Goal: Task Accomplishment & Management: Use online tool/utility

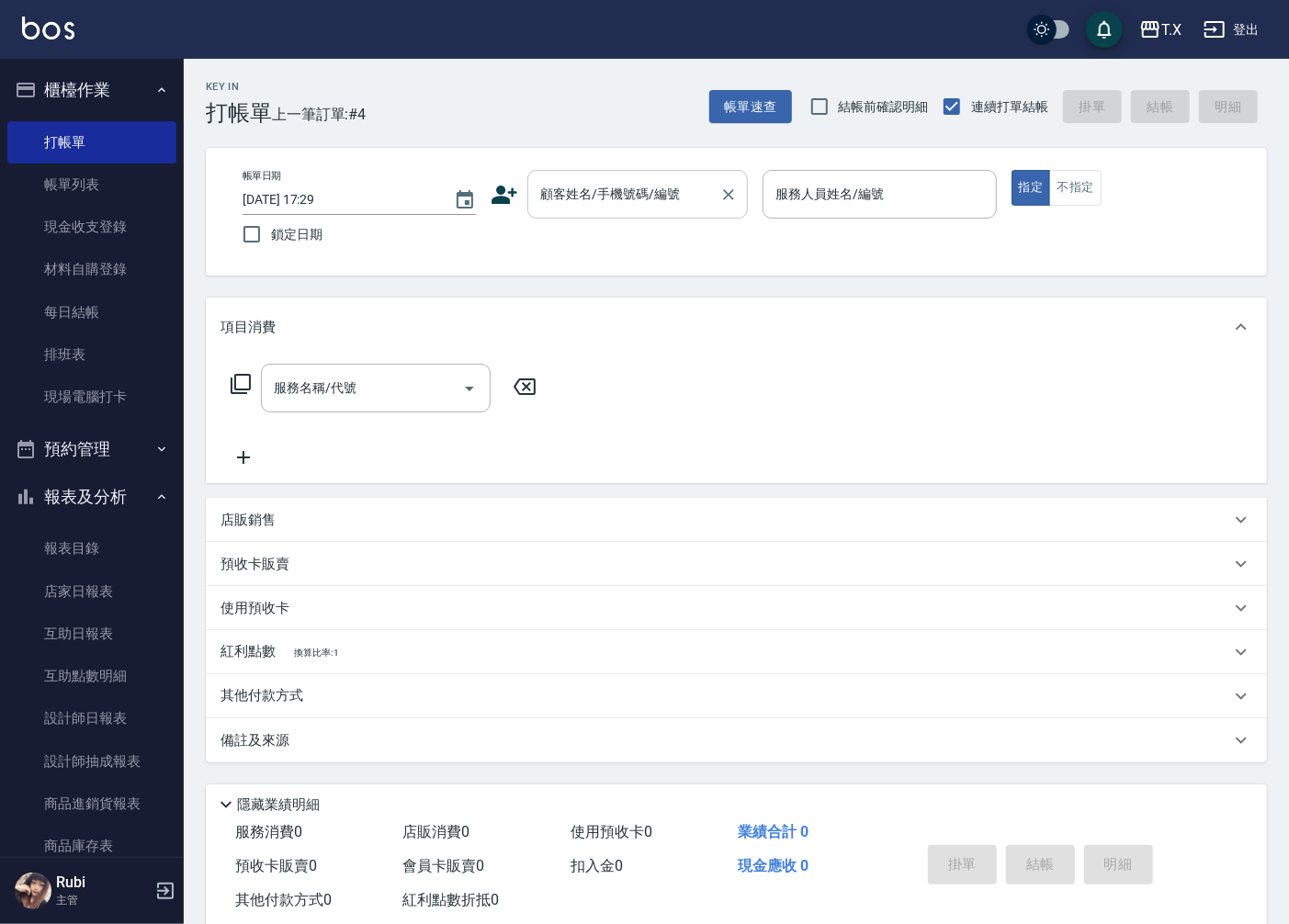
click at [571, 191] on input "顧客姓名/手機號碼/編號" at bounding box center [623, 194] width 176 height 33
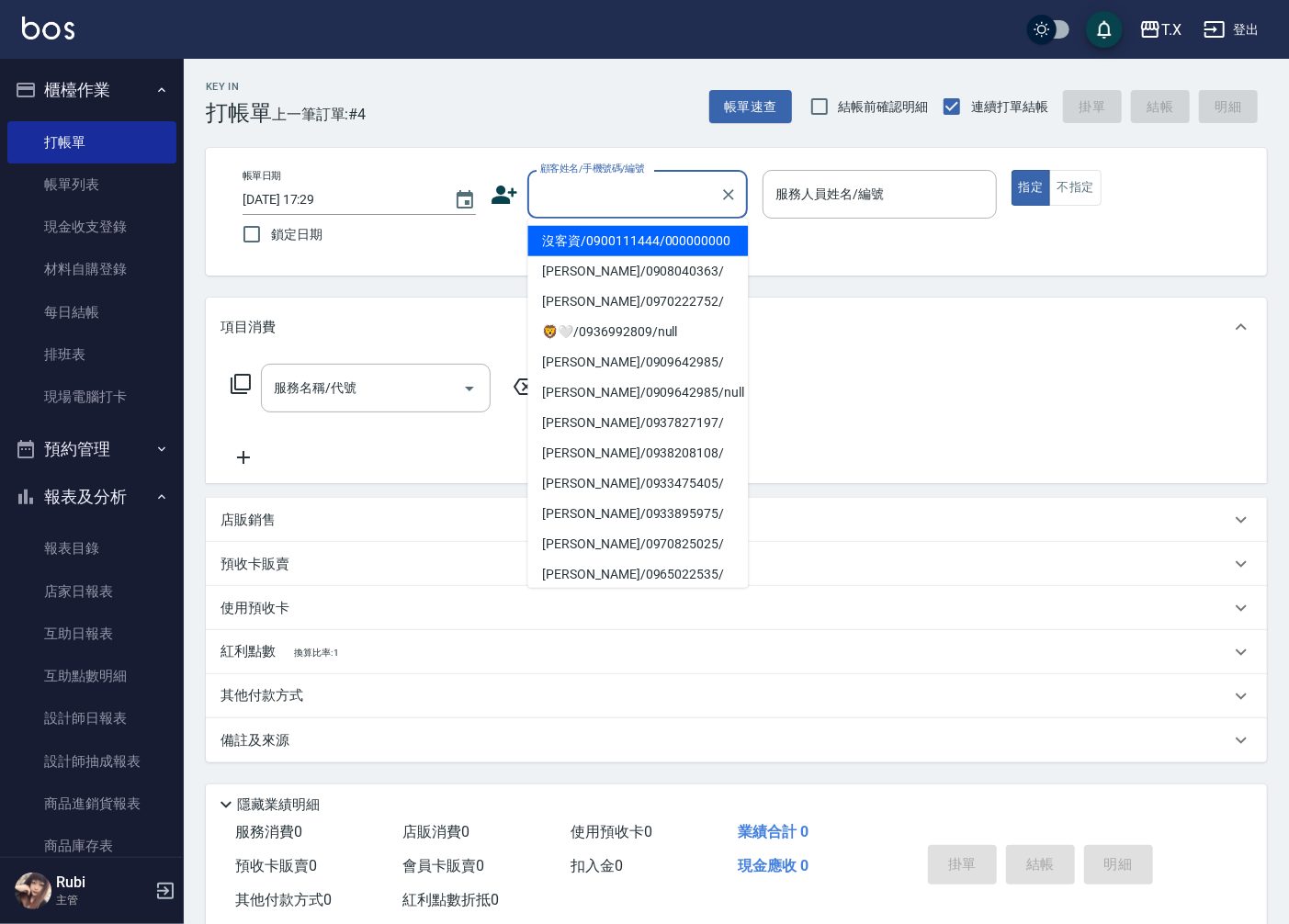
click at [611, 243] on li "沒客資/0900111444/000000000" at bounding box center [638, 241] width 220 height 31
type input "沒客資/0900111444/000000000"
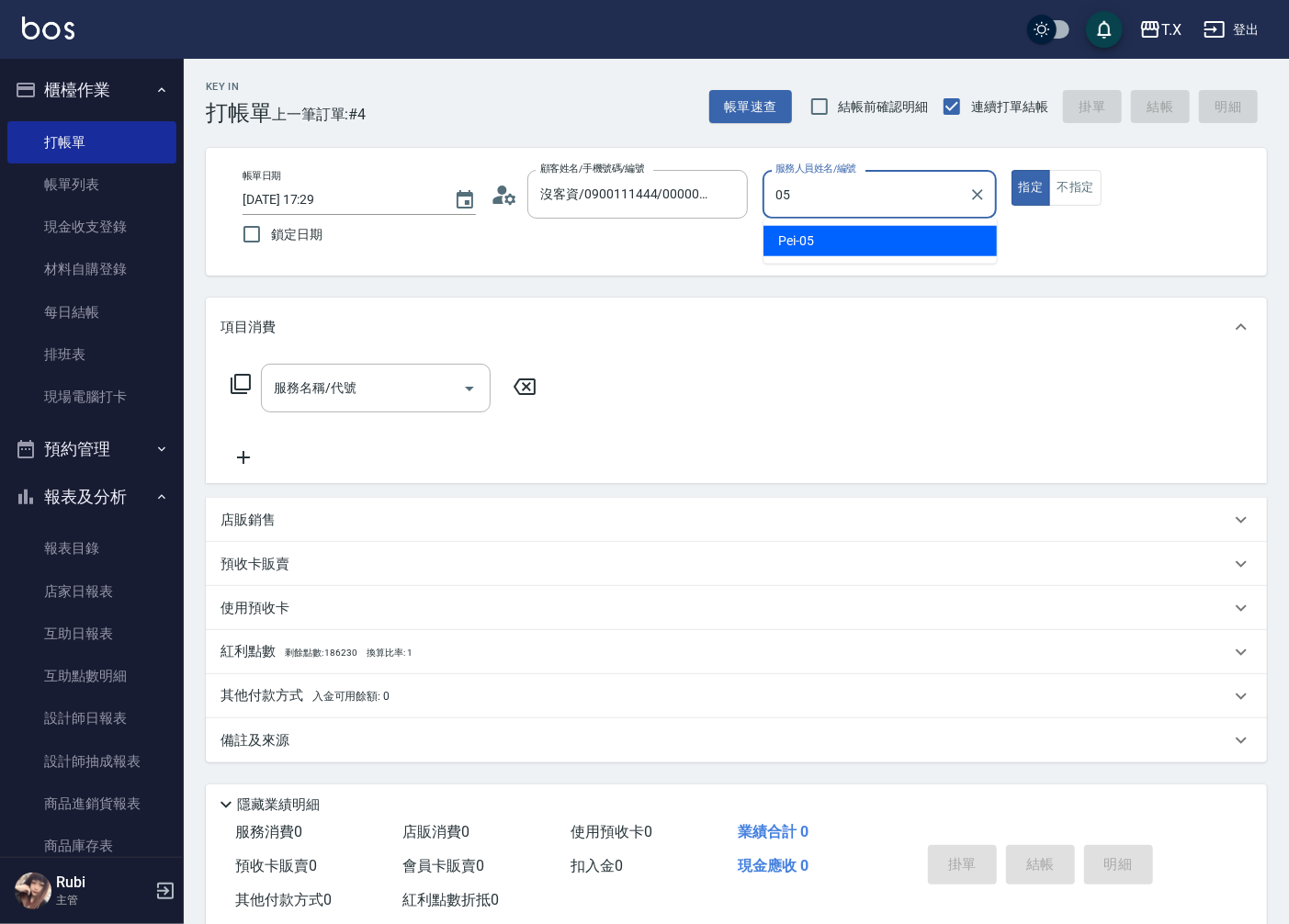
type input "Pei-05"
type button "true"
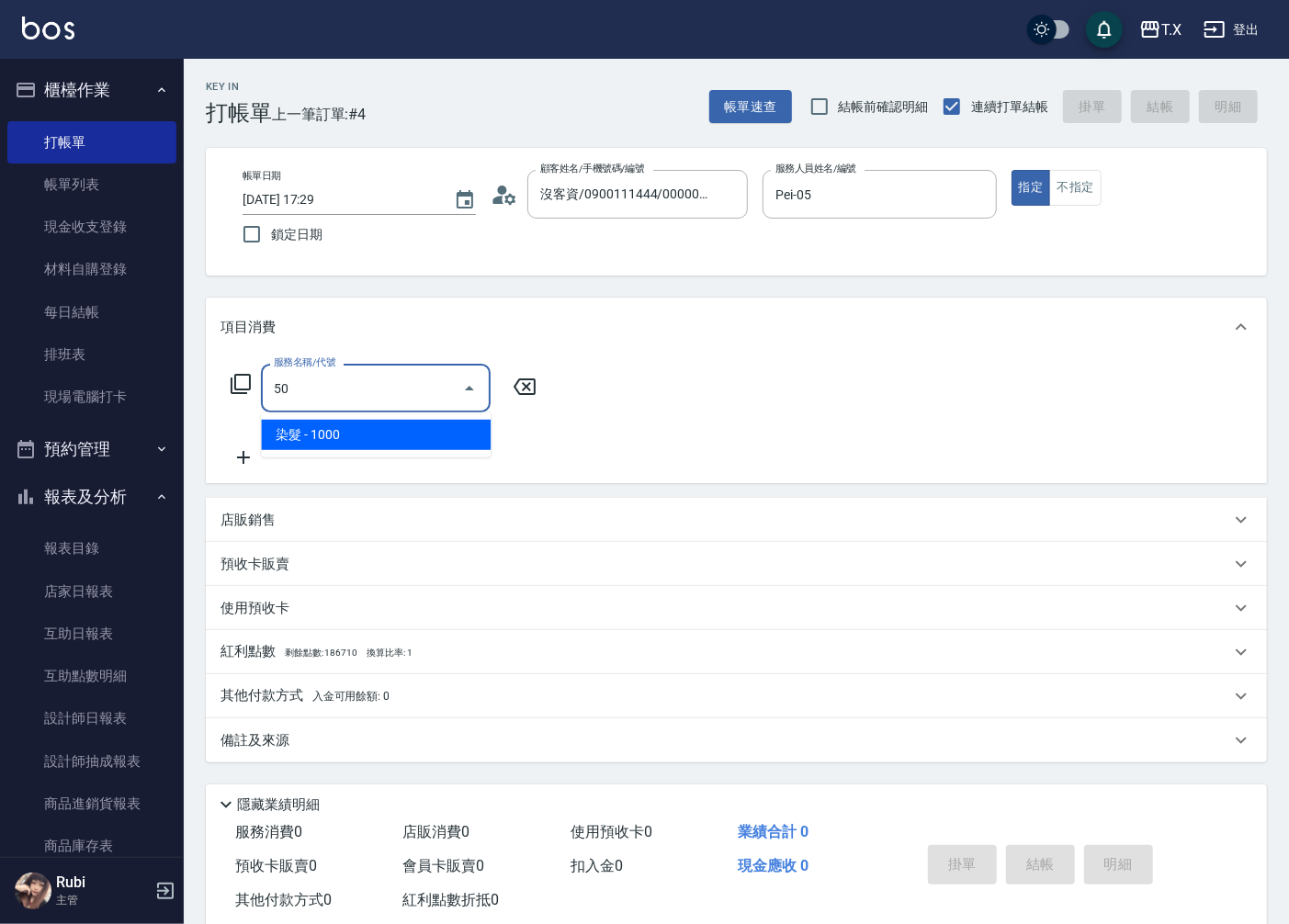
type input "501"
type input "100"
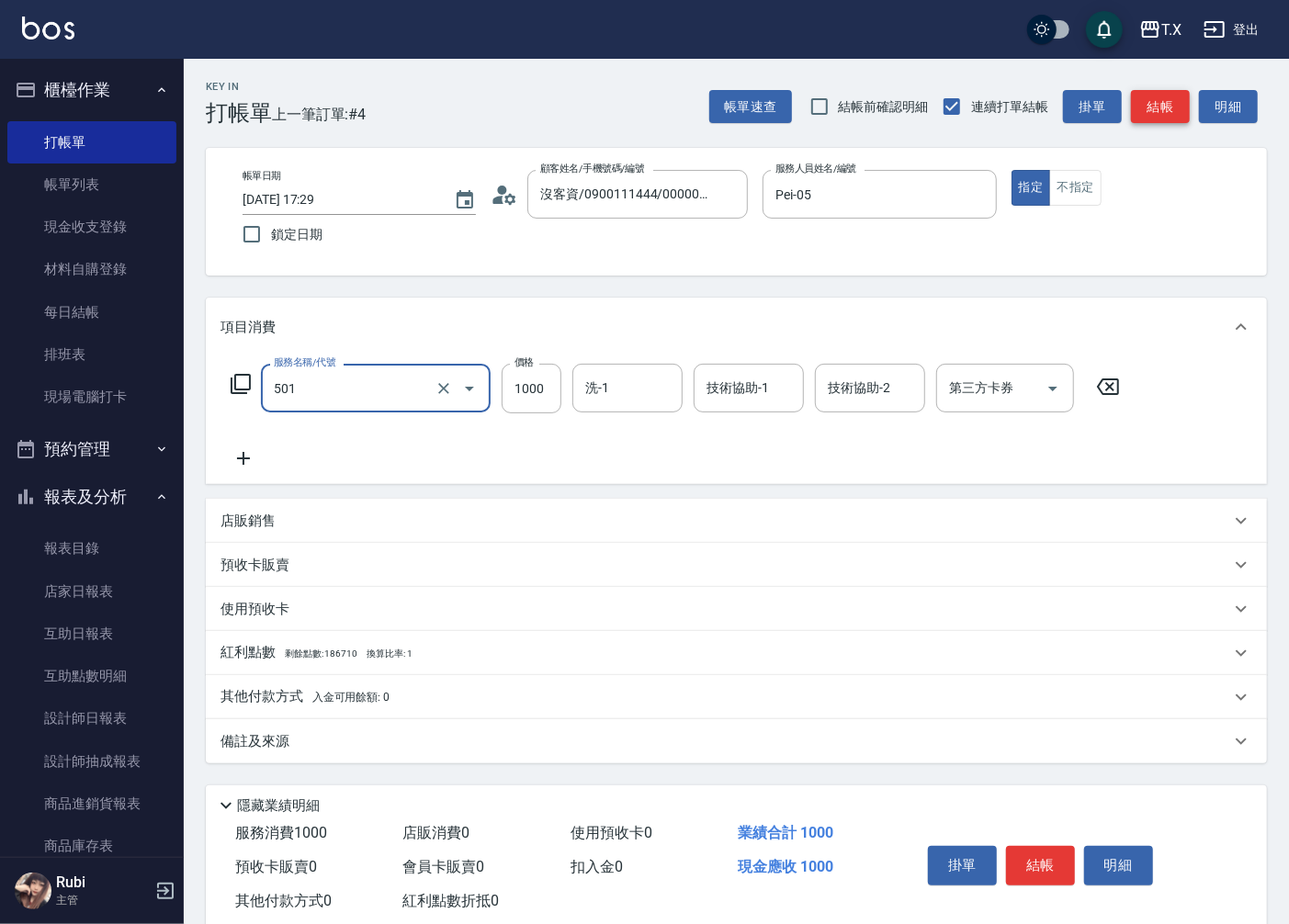
type input "染髮(501)"
click at [1165, 111] on button "結帳" at bounding box center [1160, 106] width 58 height 34
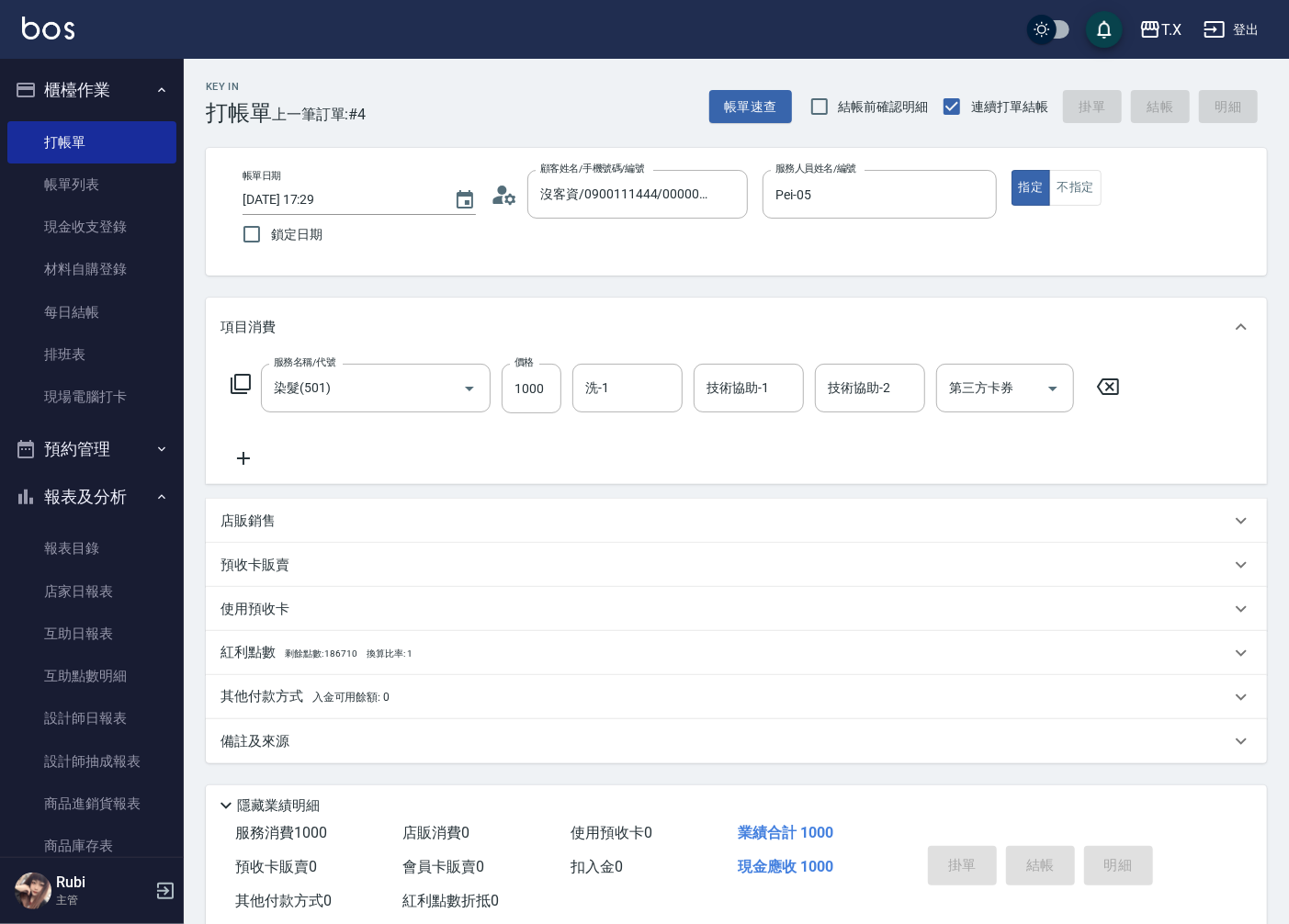
type input "[DATE] 18:34"
type input "0"
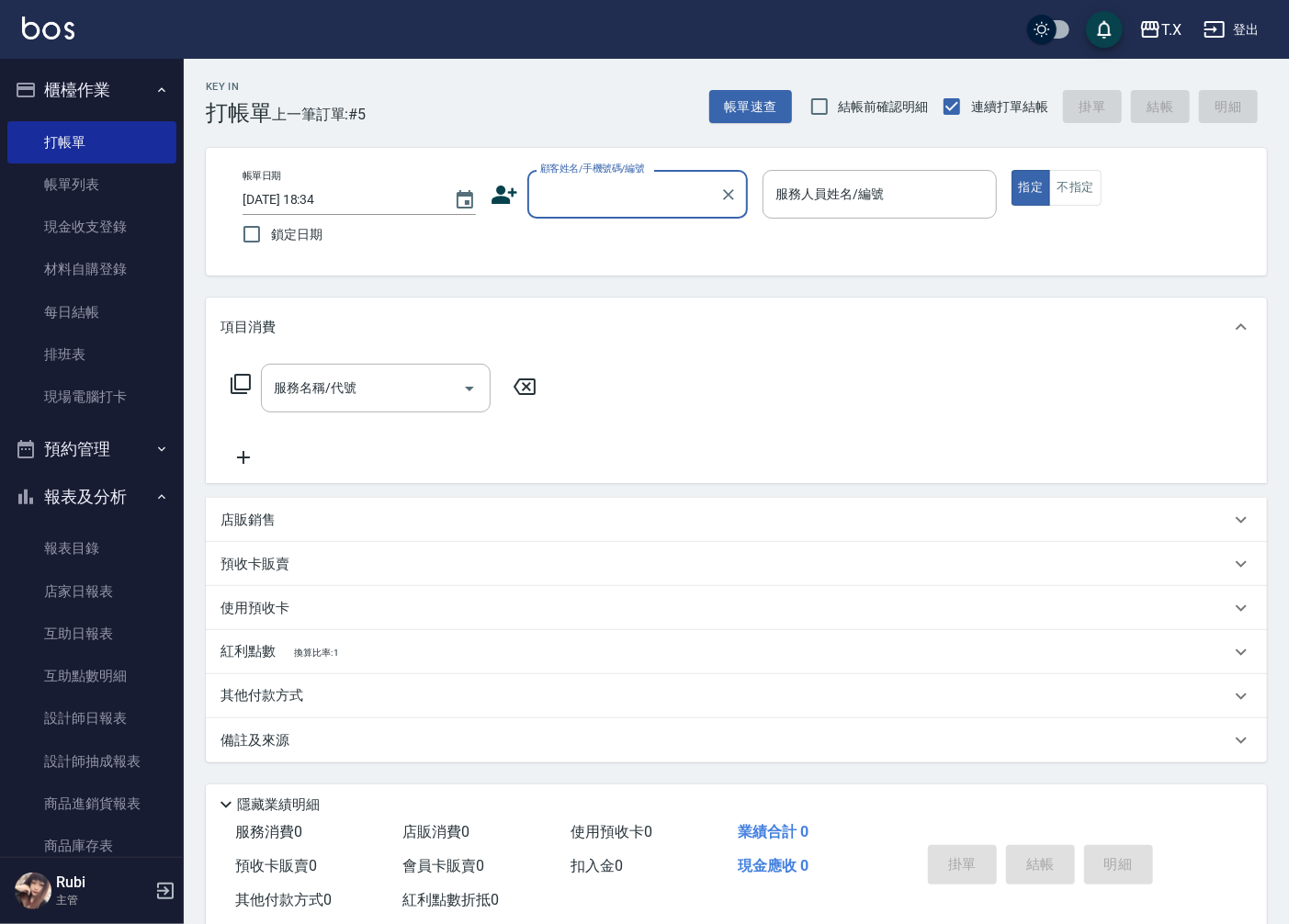
click at [592, 199] on input "顧客姓名/手機號碼/編號" at bounding box center [623, 194] width 176 height 33
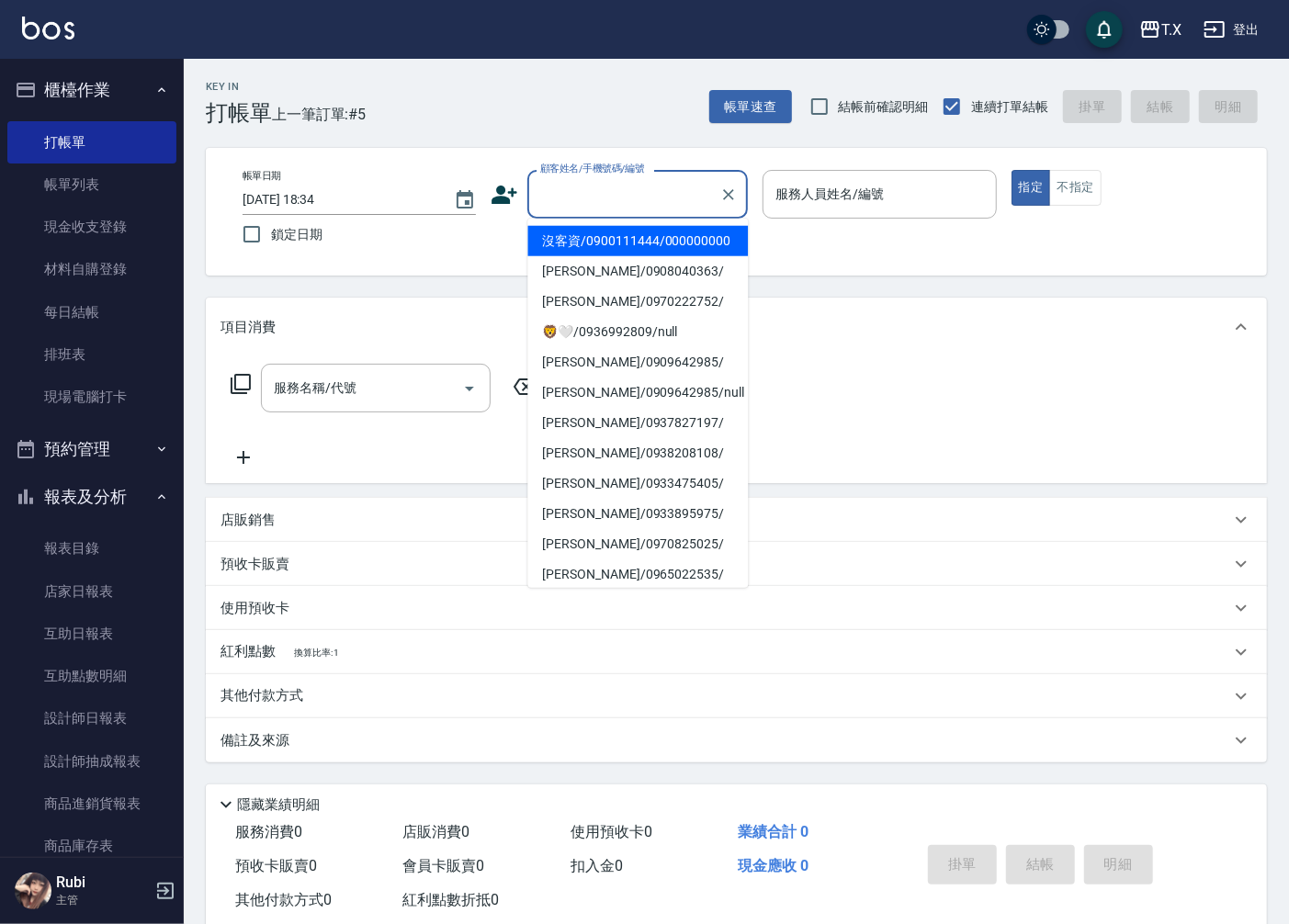
click at [611, 249] on li "沒客資/0900111444/000000000" at bounding box center [638, 241] width 220 height 31
type input "沒客資/0900111444/000000000"
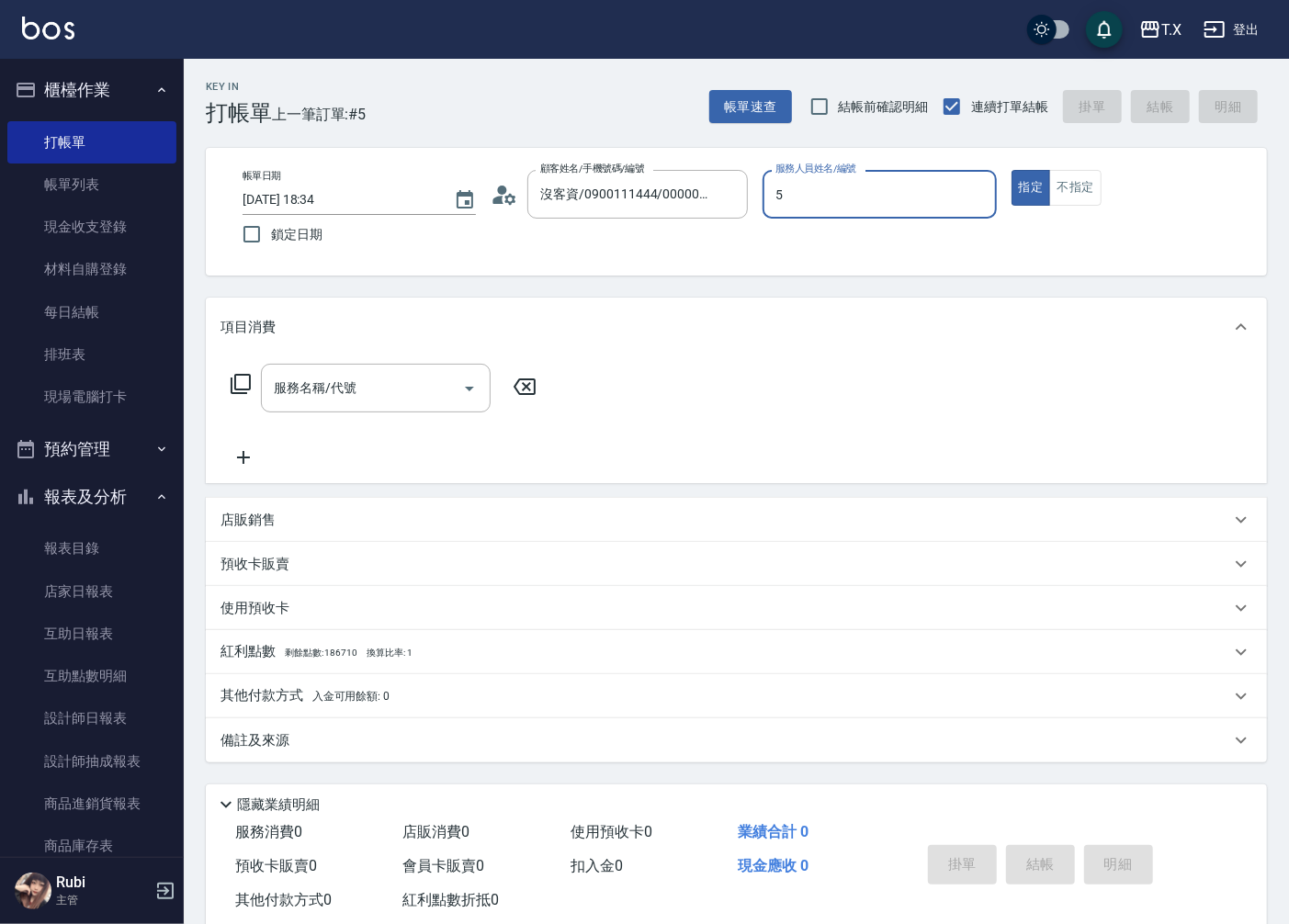
type input "5"
click at [1011, 169] on button "指定" at bounding box center [1030, 187] width 39 height 35
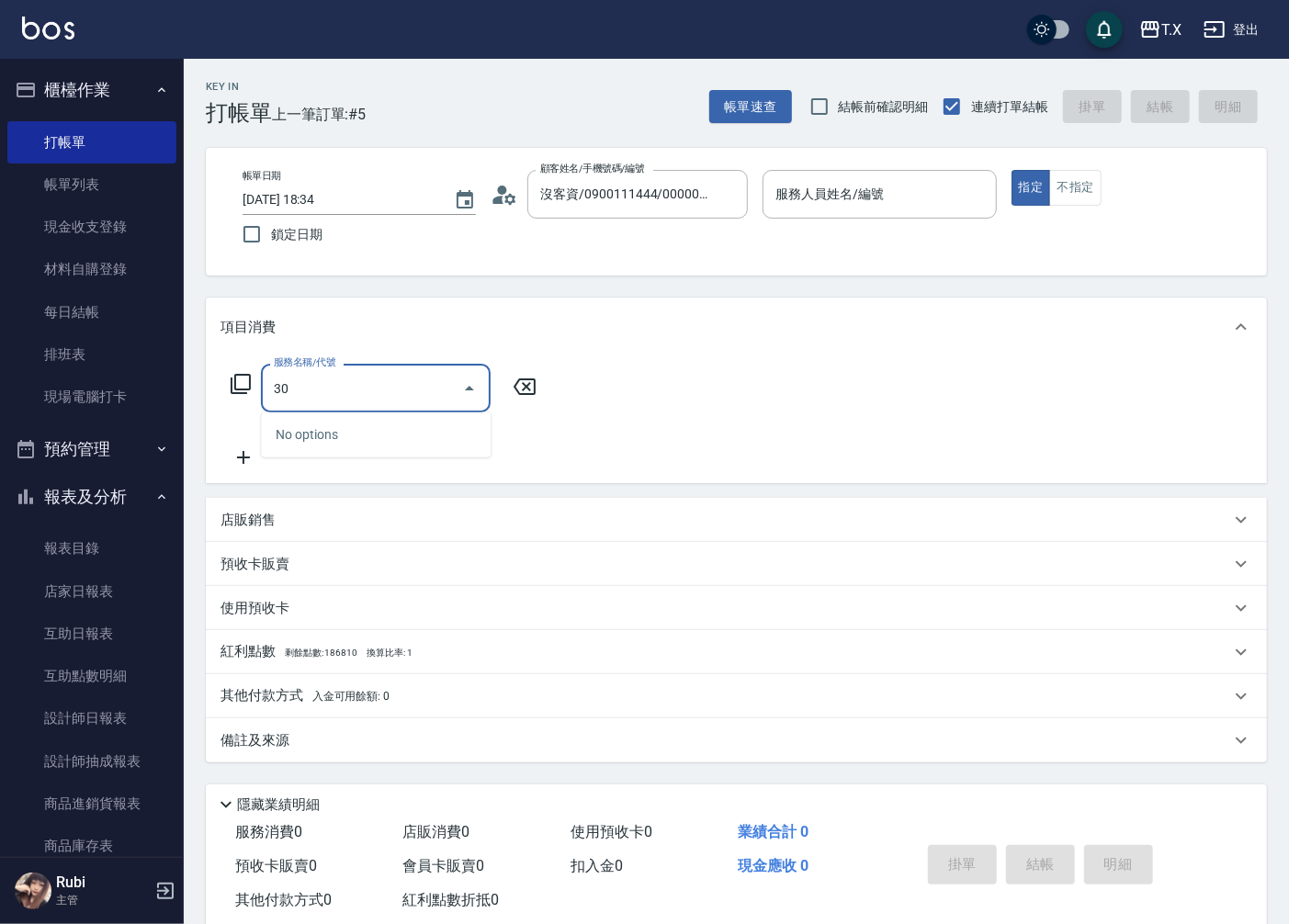
type input "3"
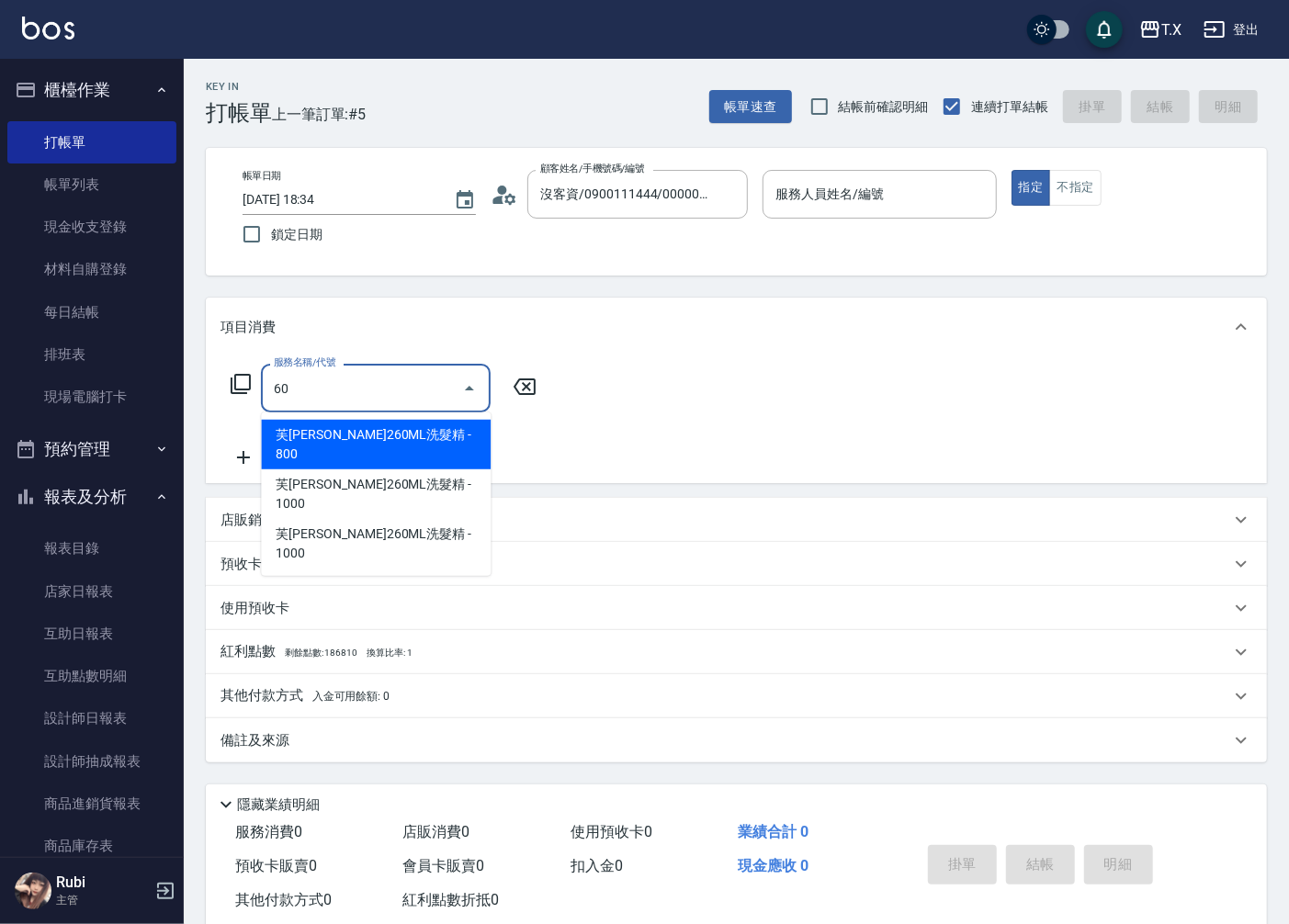
type input "609"
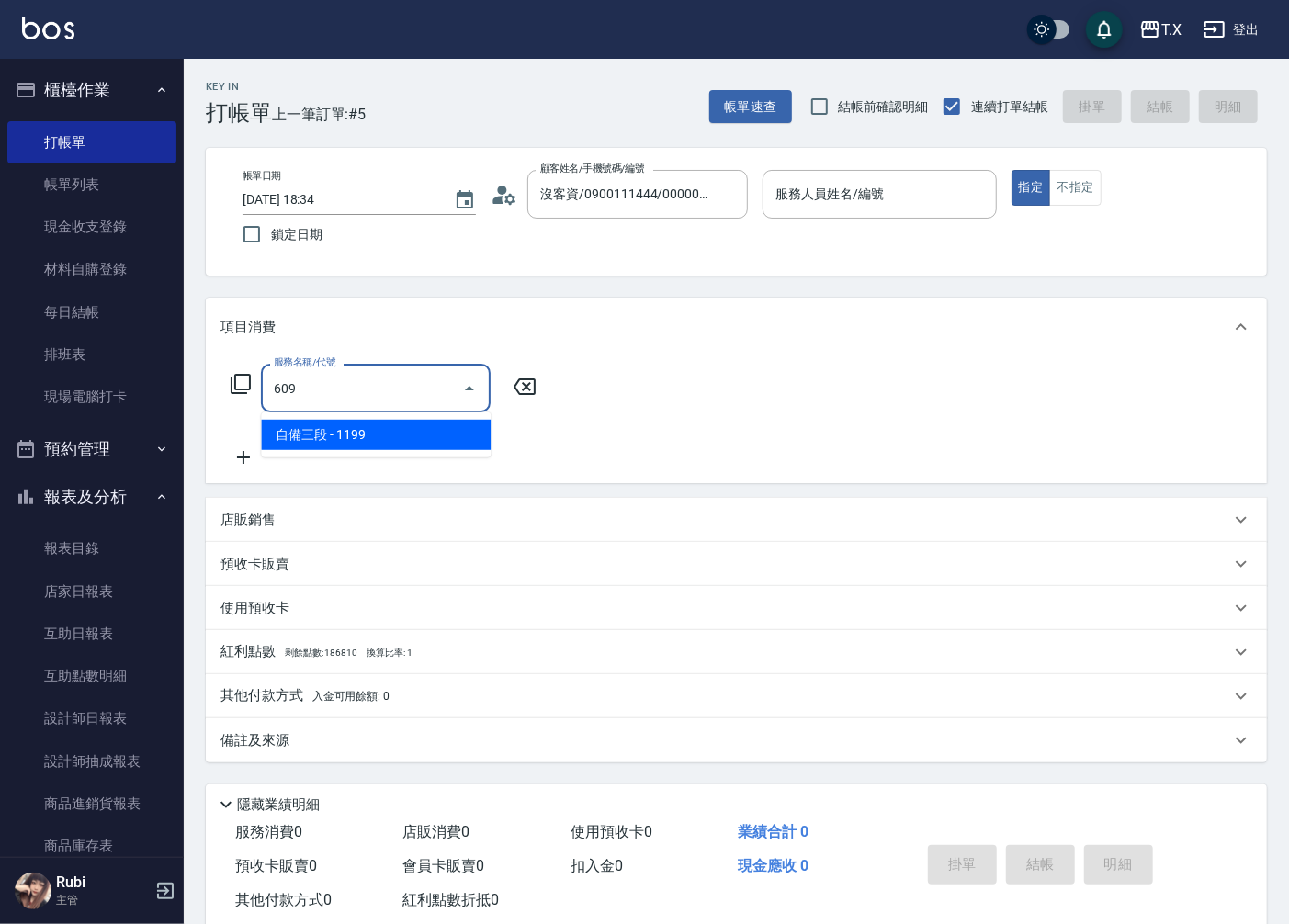
type input "110"
type input "自備三段(609)"
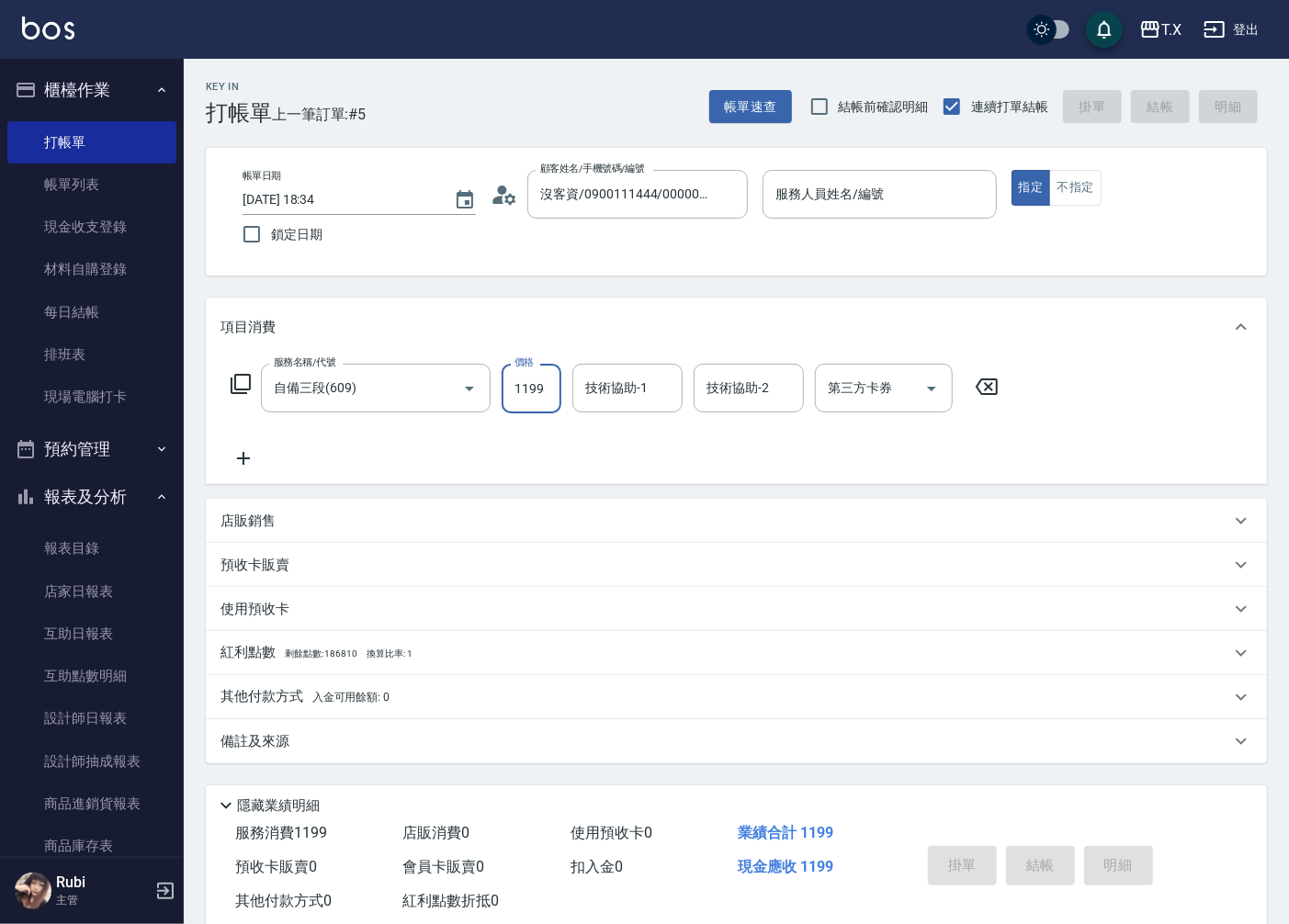
type input "1"
type input "0"
type input "150"
type input "1500"
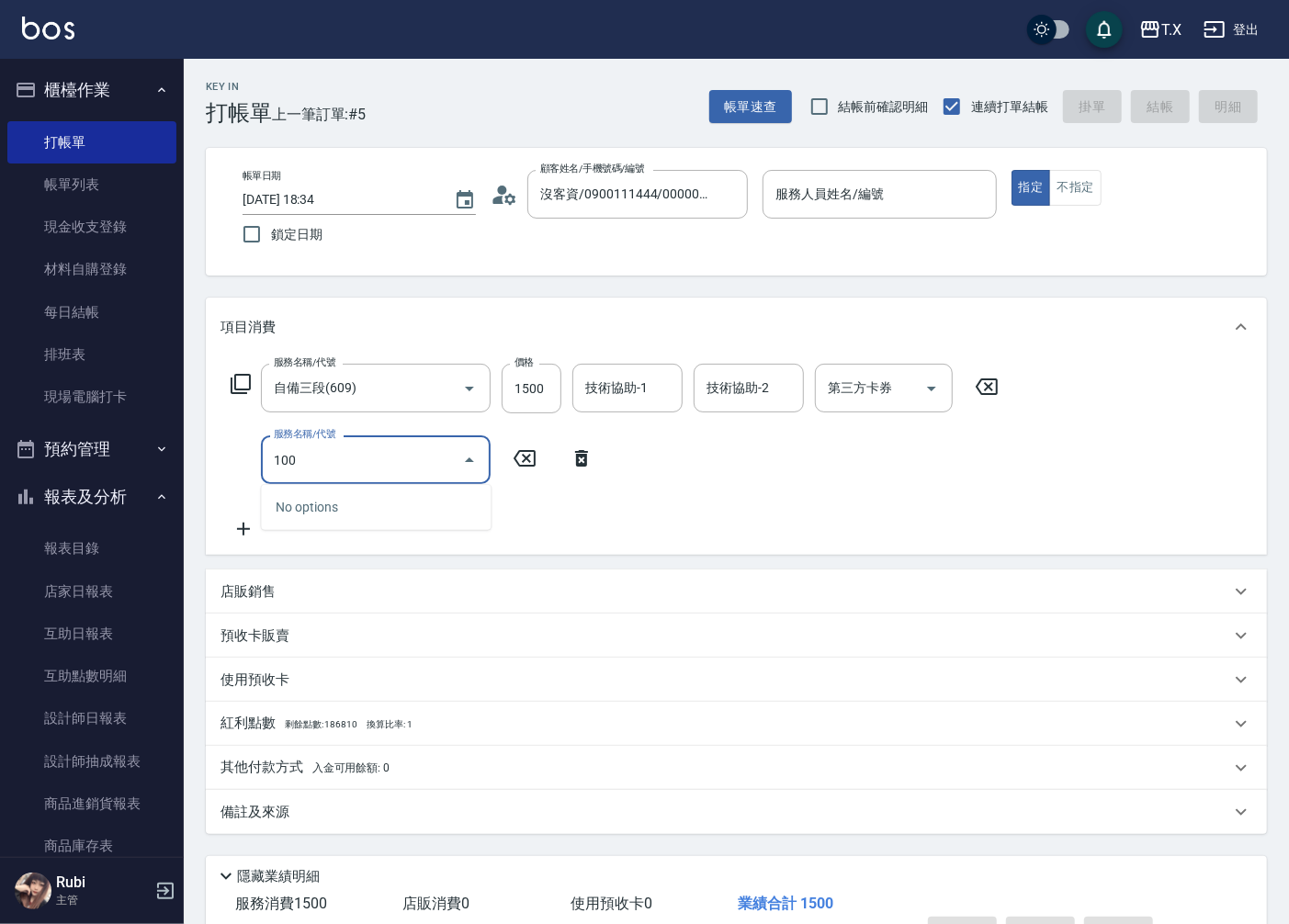
type input "1005"
type input "210"
type input "毛囊淨化洗髮(1005)"
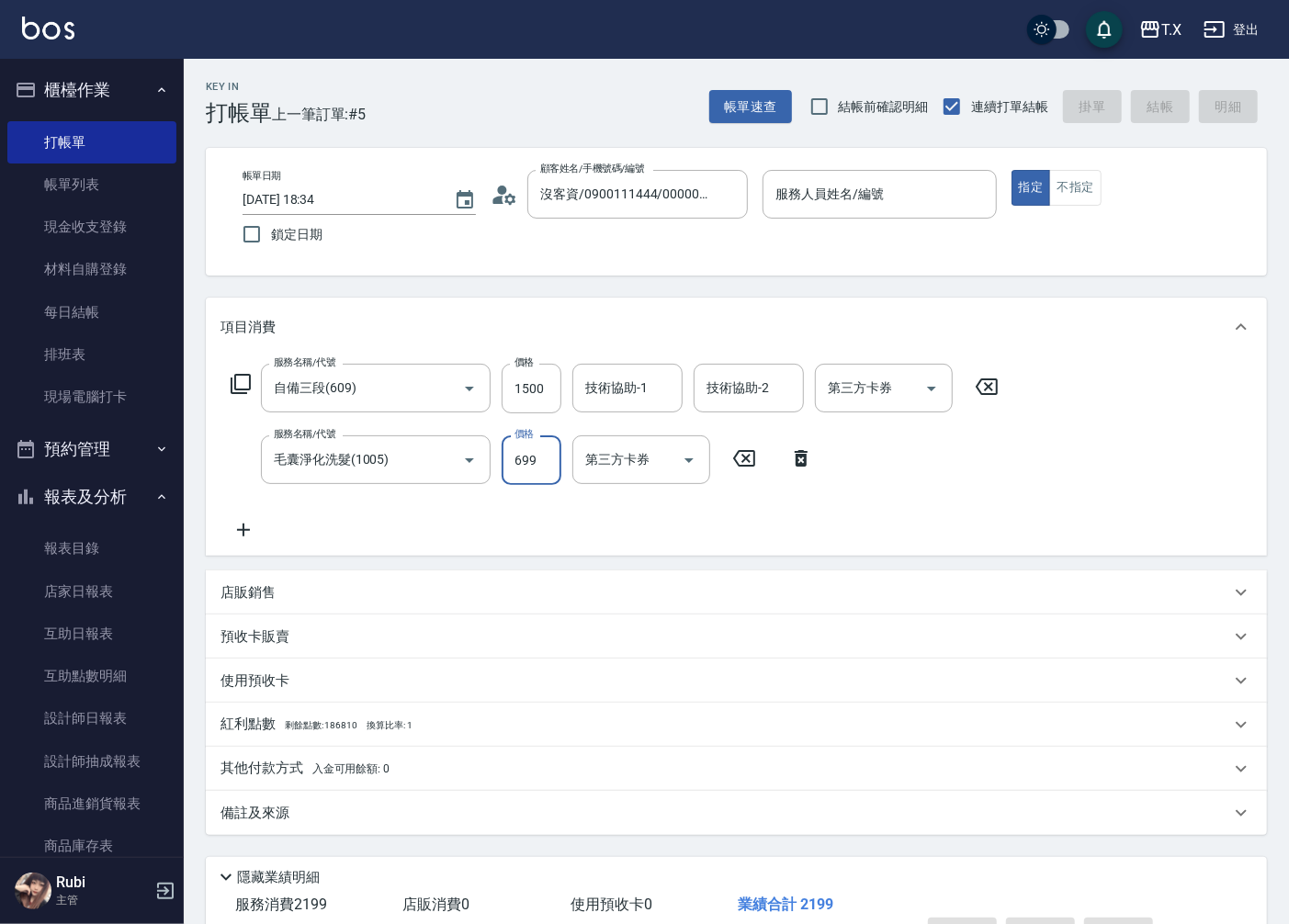
type input "7"
type input "150"
type input "700"
type input "220"
click at [826, 214] on div "服務人員姓名/編號" at bounding box center [879, 193] width 234 height 49
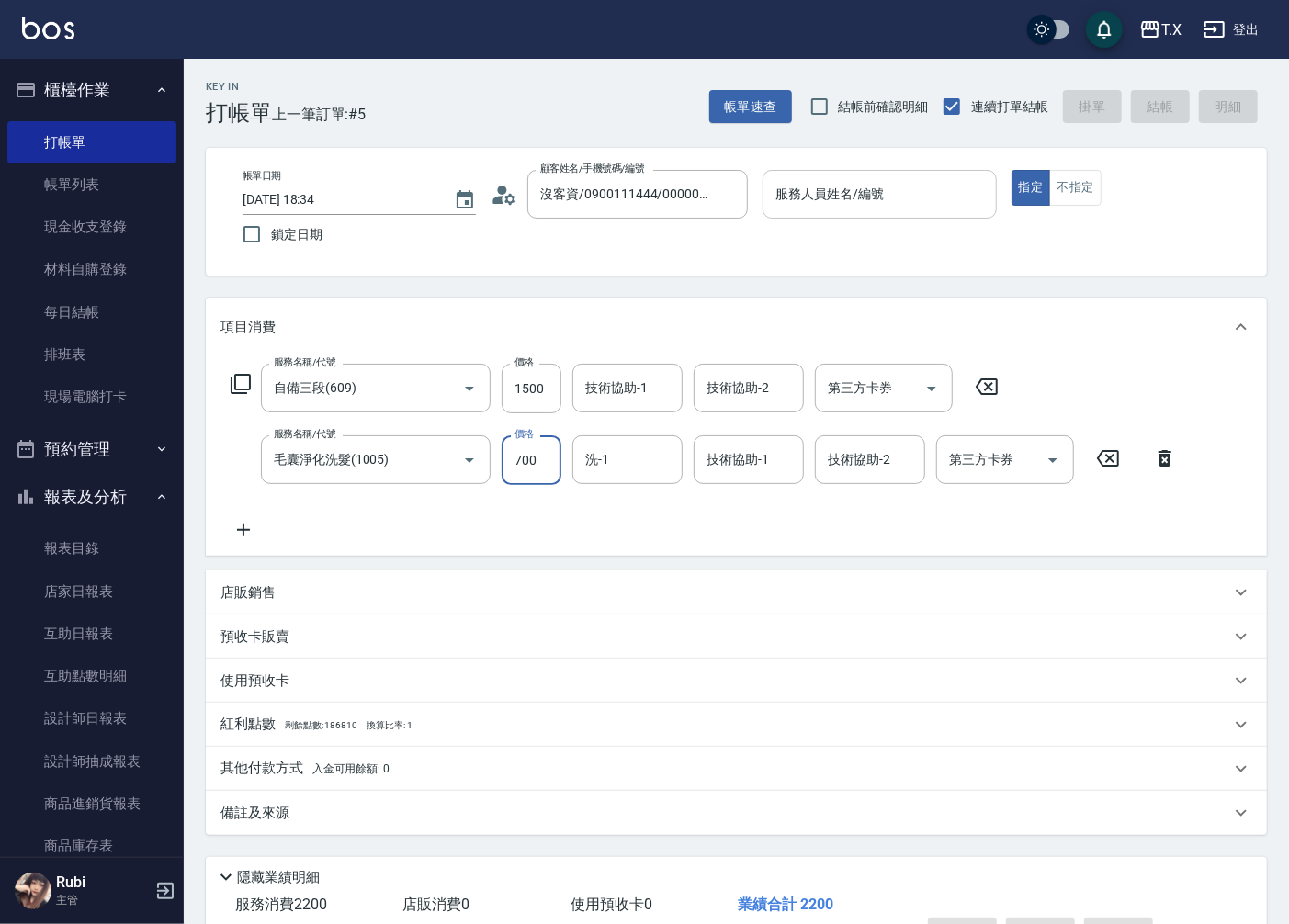
type input "700"
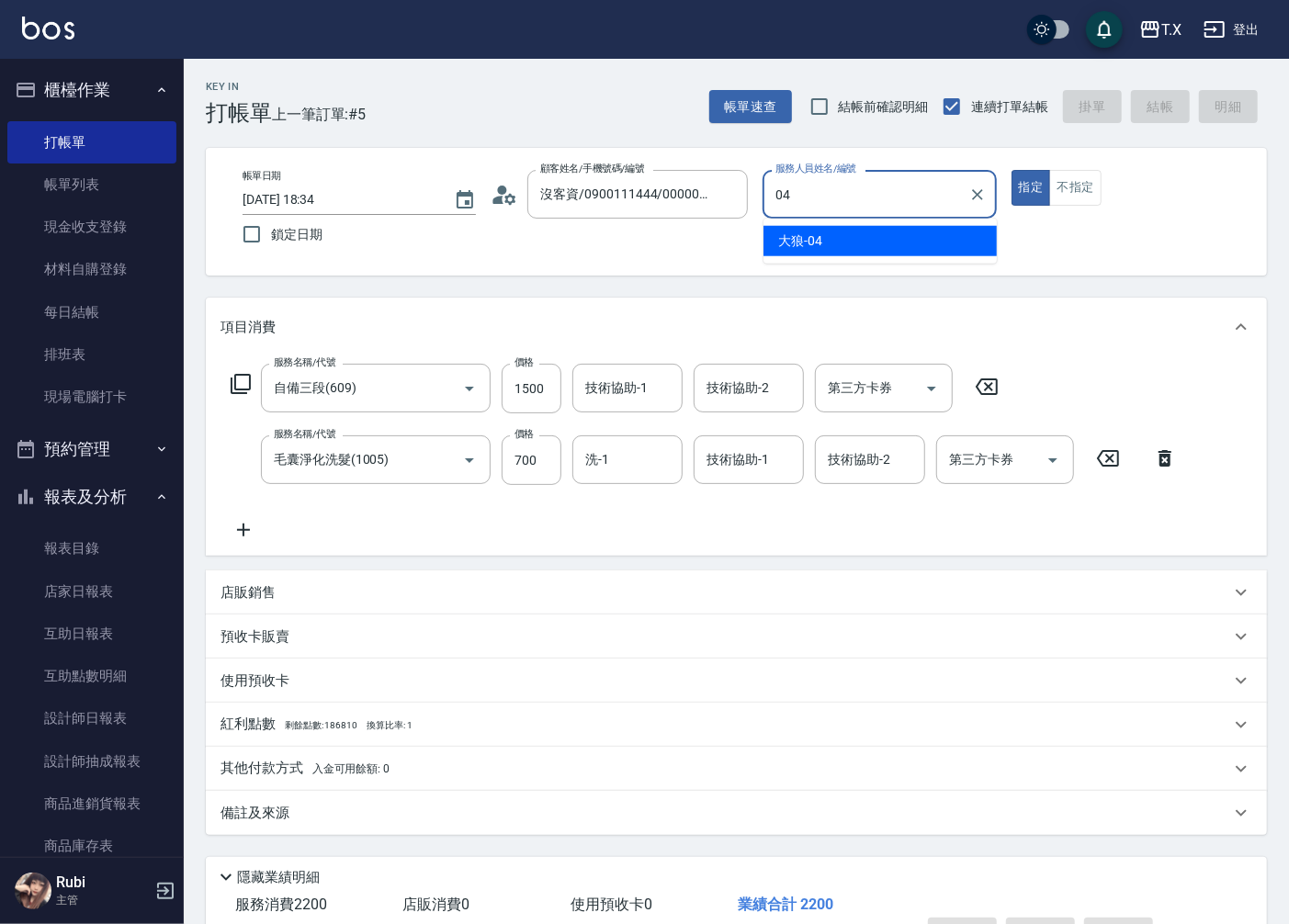
type input "大狼-04"
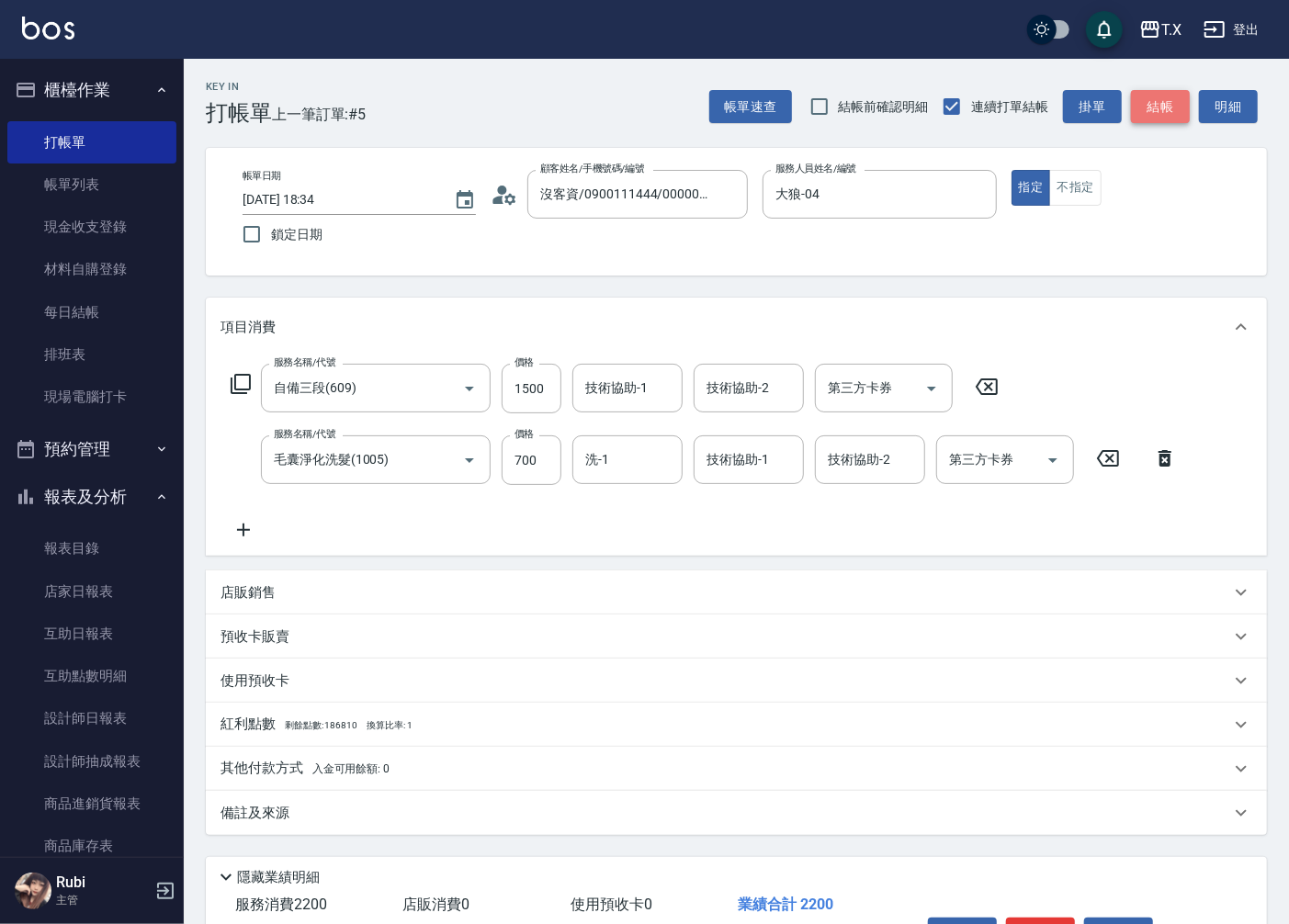
click at [1156, 92] on button "結帳" at bounding box center [1160, 106] width 58 height 34
type input "[DATE] 18:35"
type input "0"
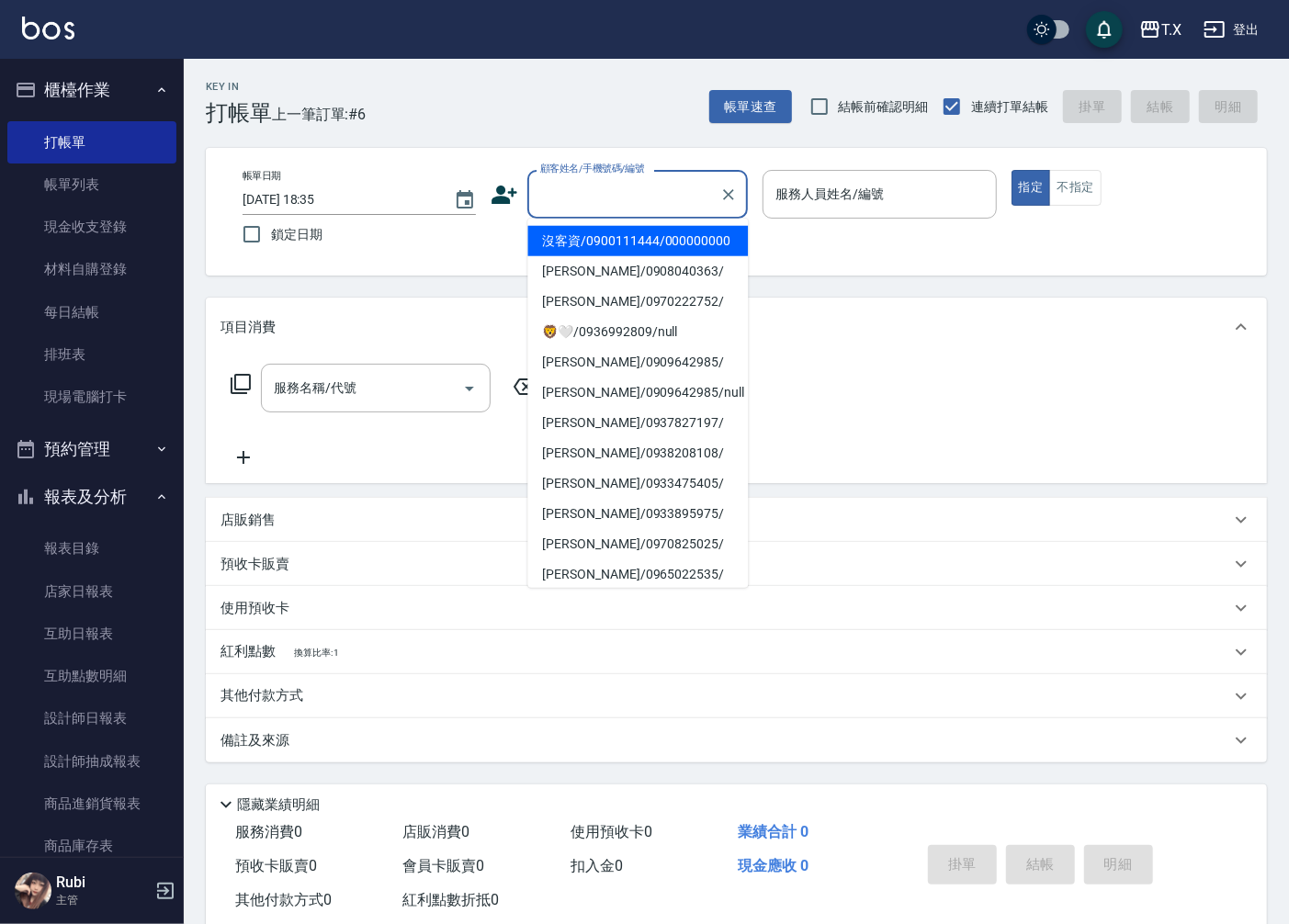
click at [656, 202] on input "顧客姓名/手機號碼/編號" at bounding box center [623, 194] width 176 height 33
click at [671, 250] on li "沒客資/0900111444/000000000" at bounding box center [638, 241] width 220 height 31
type input "沒客資/0900111444/000000000"
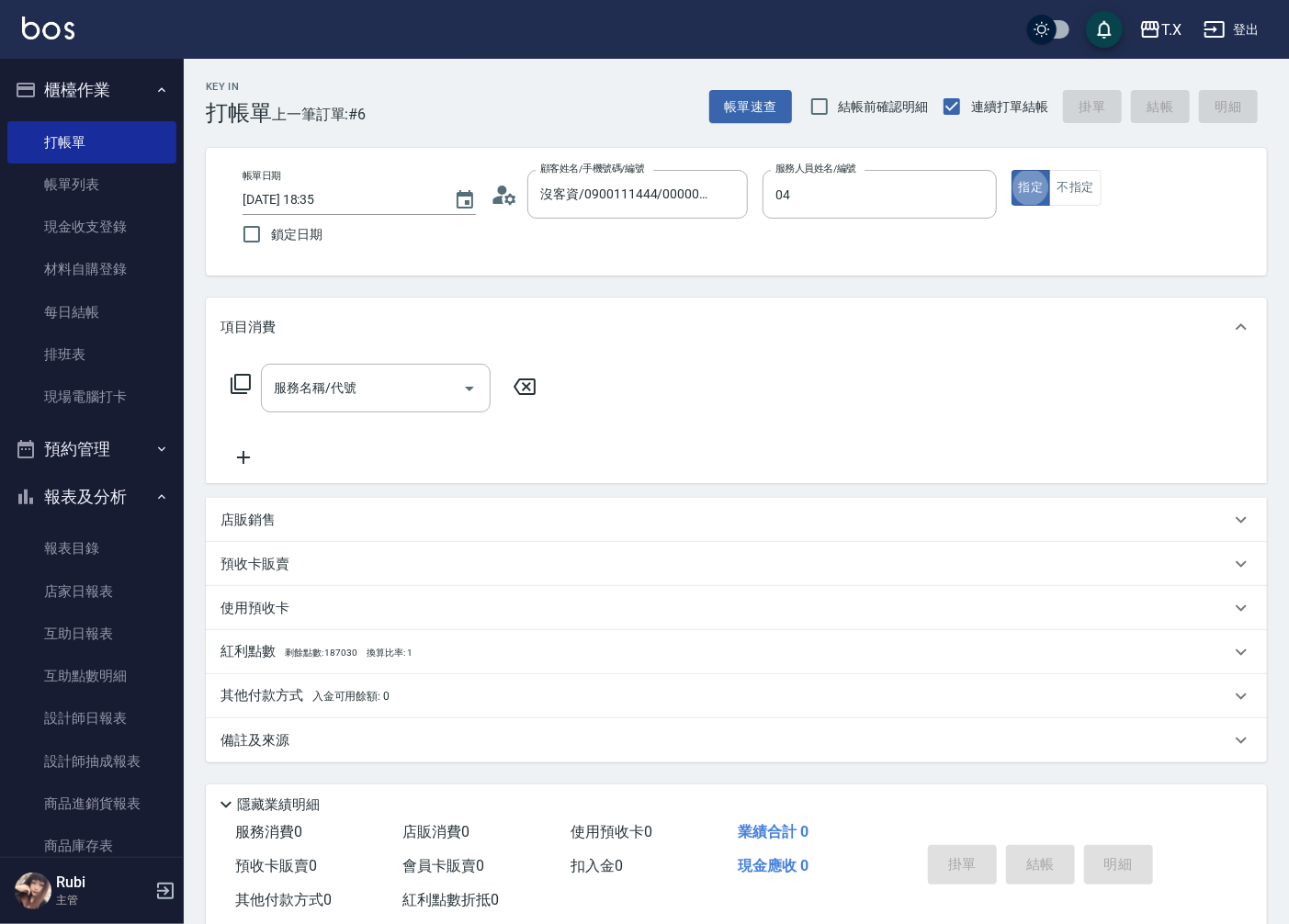
type input "大狼-04"
type input "401"
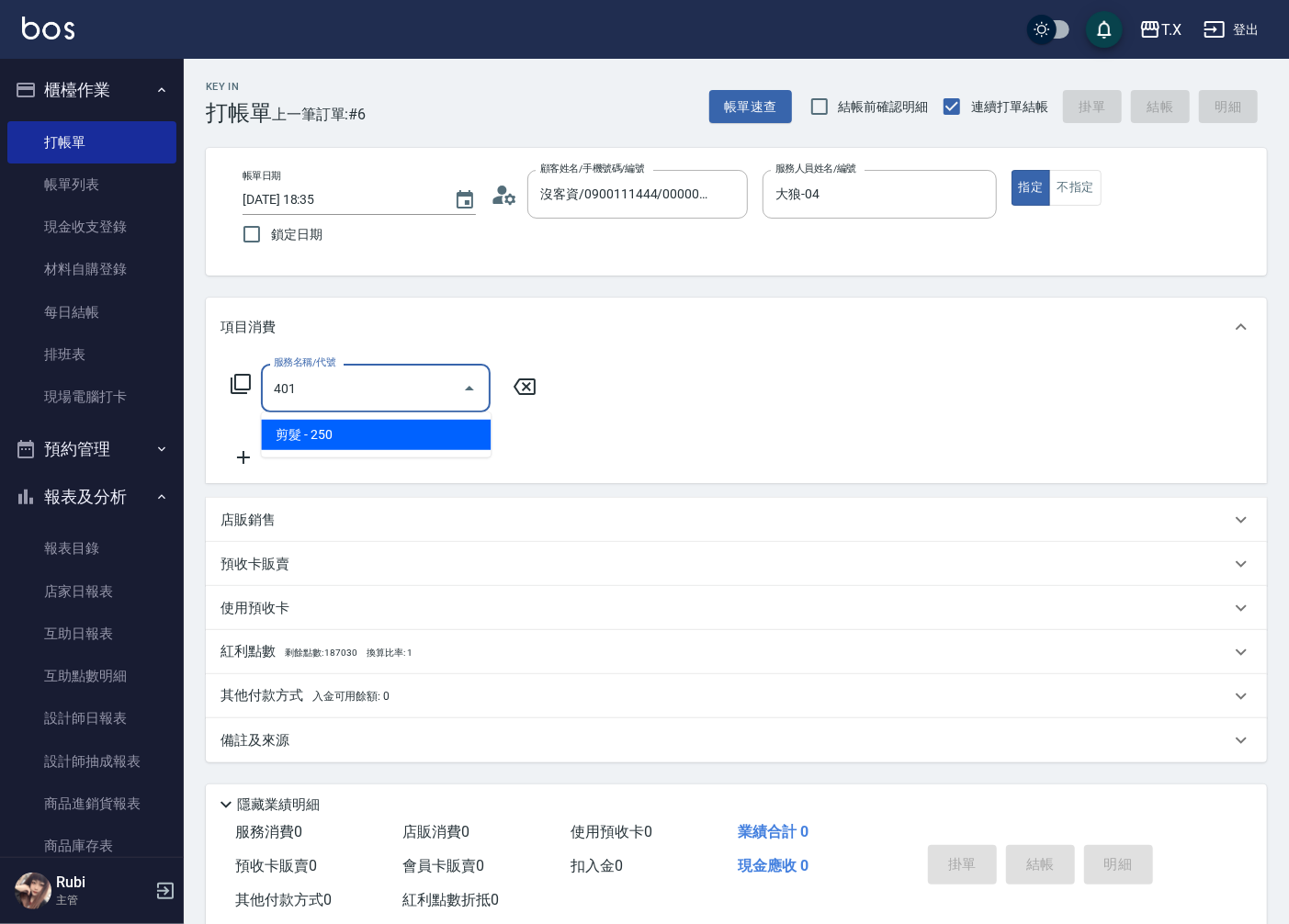
type input "20"
type input "剪髮(401)"
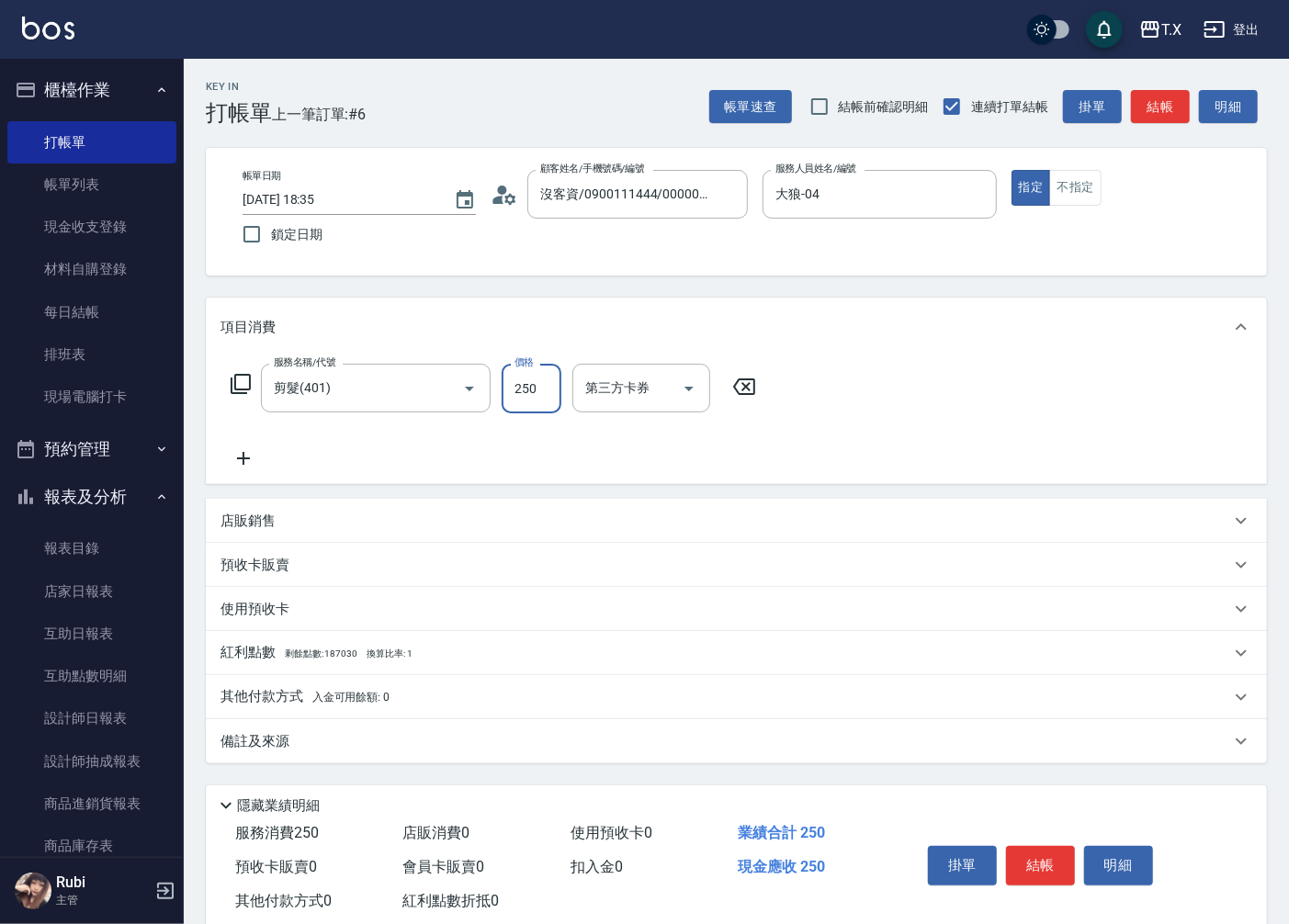
type input "2"
type input "0"
type input "20"
type input "200"
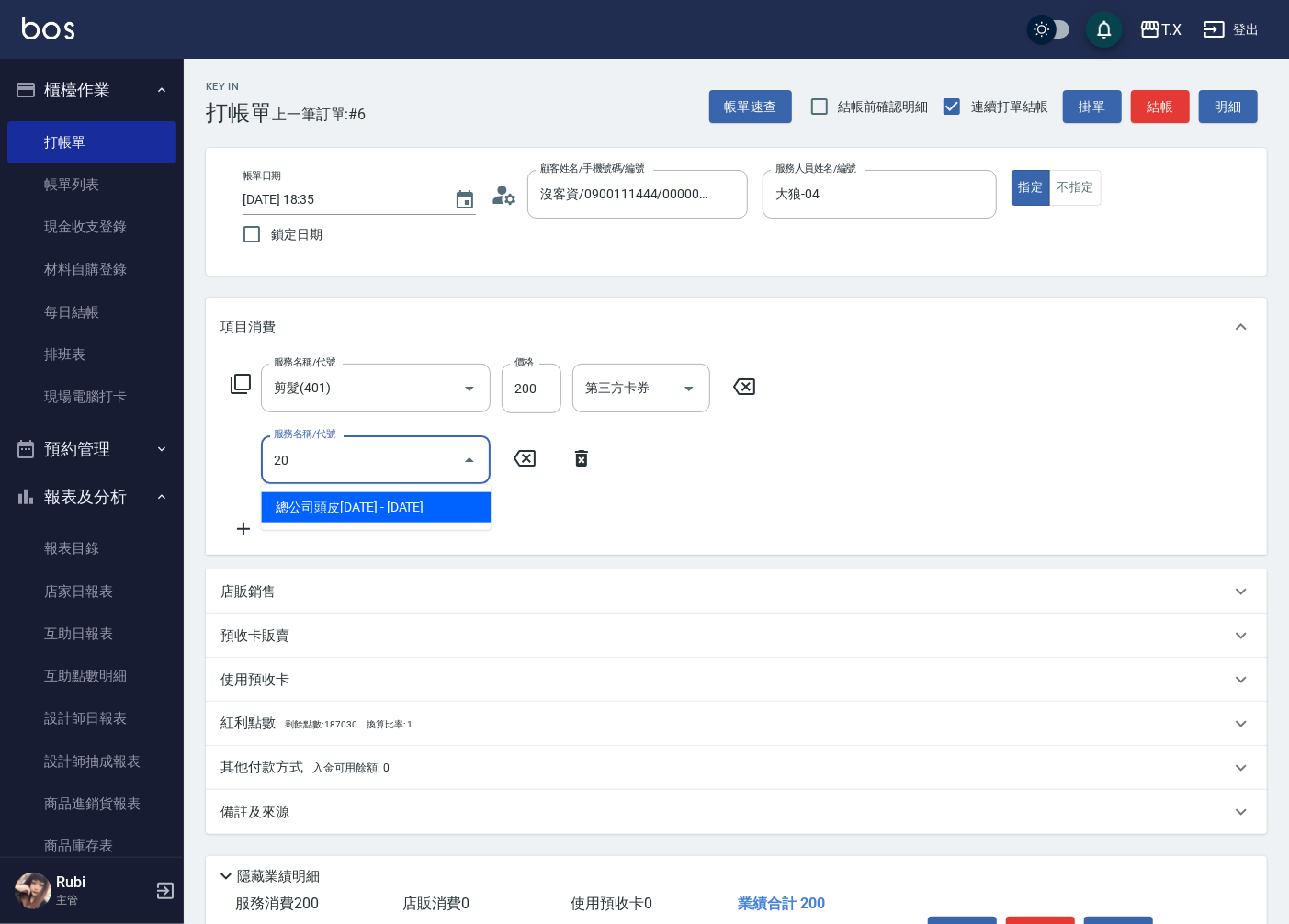
type input "201"
type input "40"
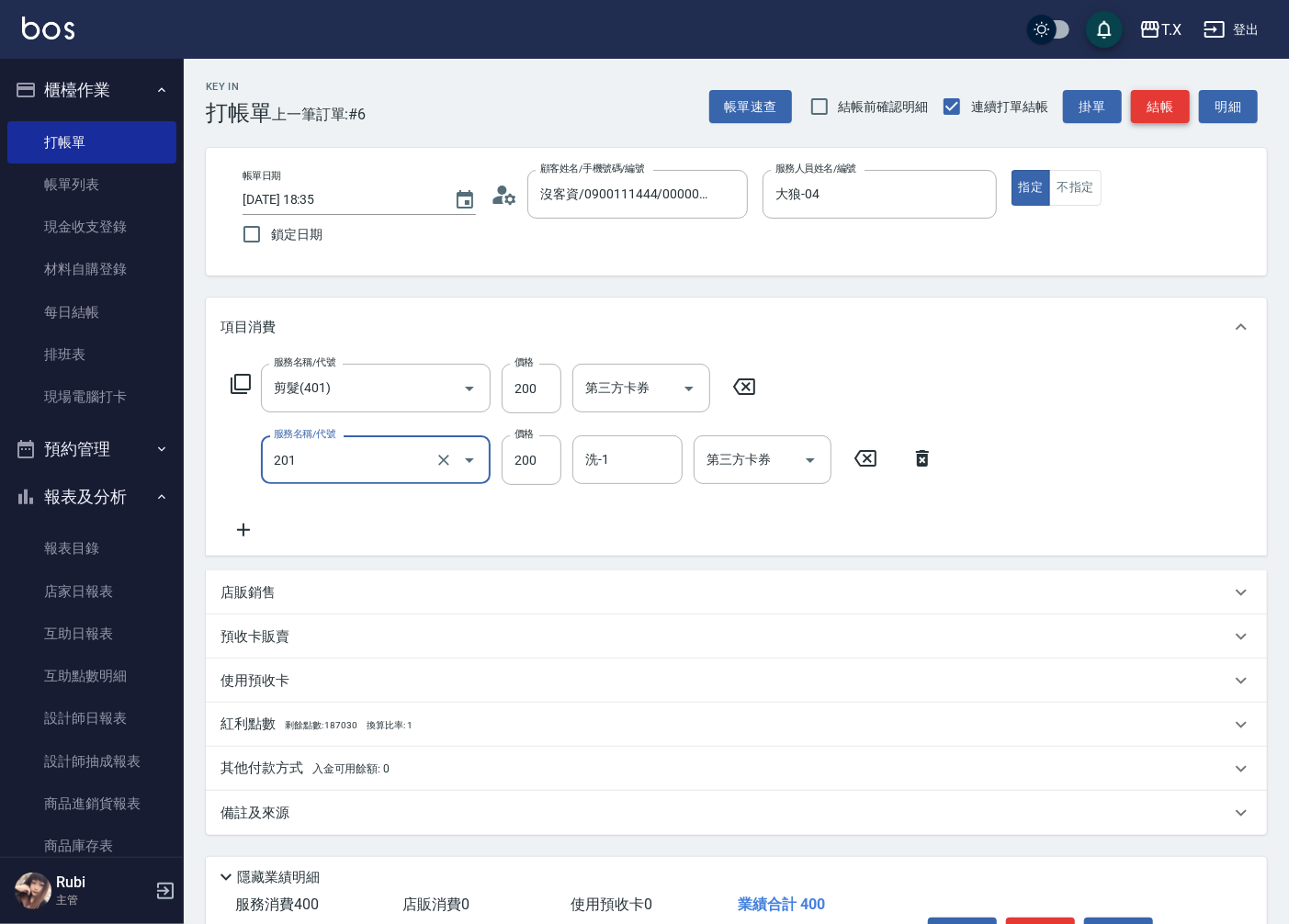
type input "洗髮(201)"
click at [1142, 103] on button "結帳" at bounding box center [1160, 106] width 58 height 34
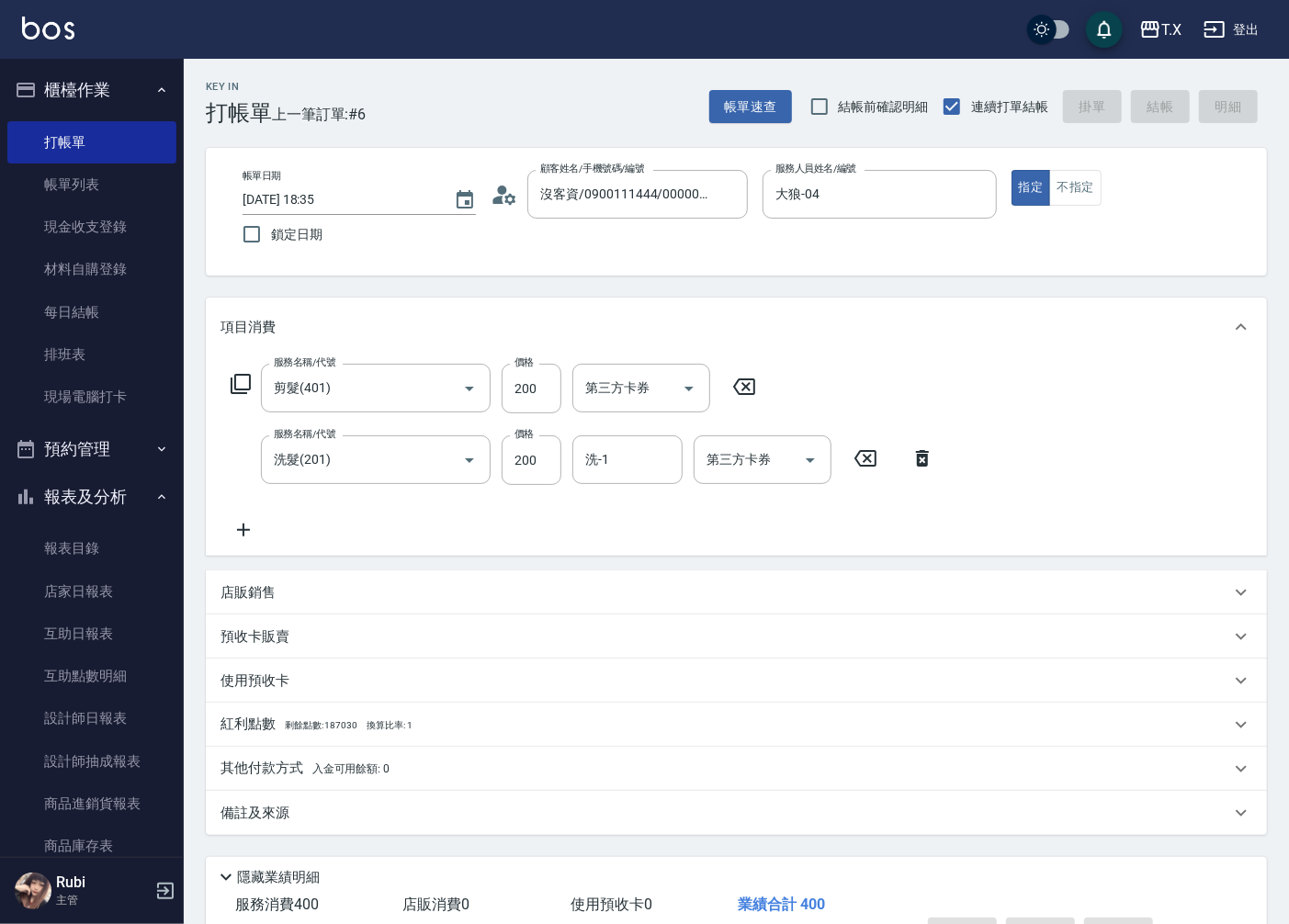
type input "0"
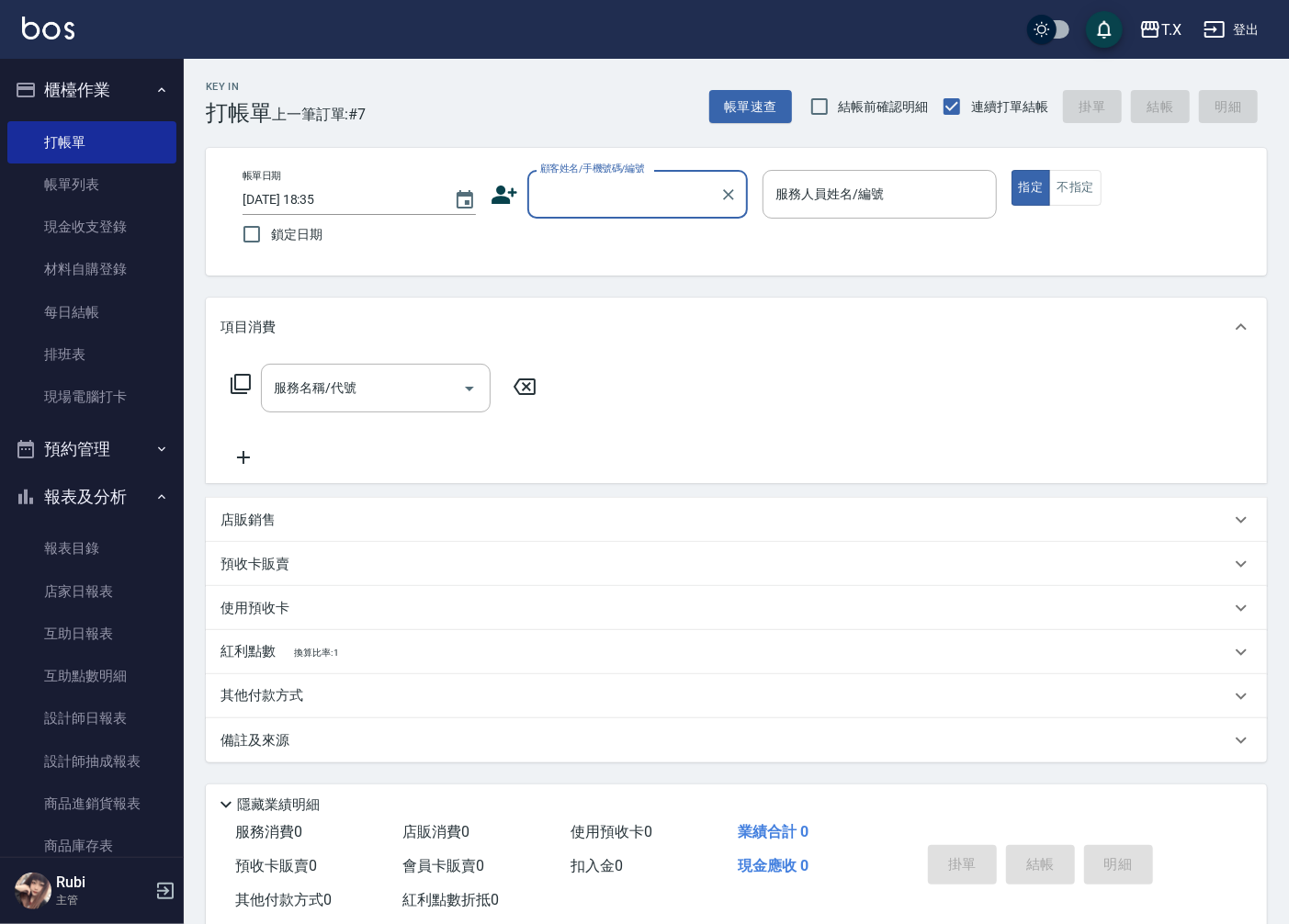
click at [644, 196] on input "顧客姓名/手機號碼/編號" at bounding box center [623, 194] width 176 height 33
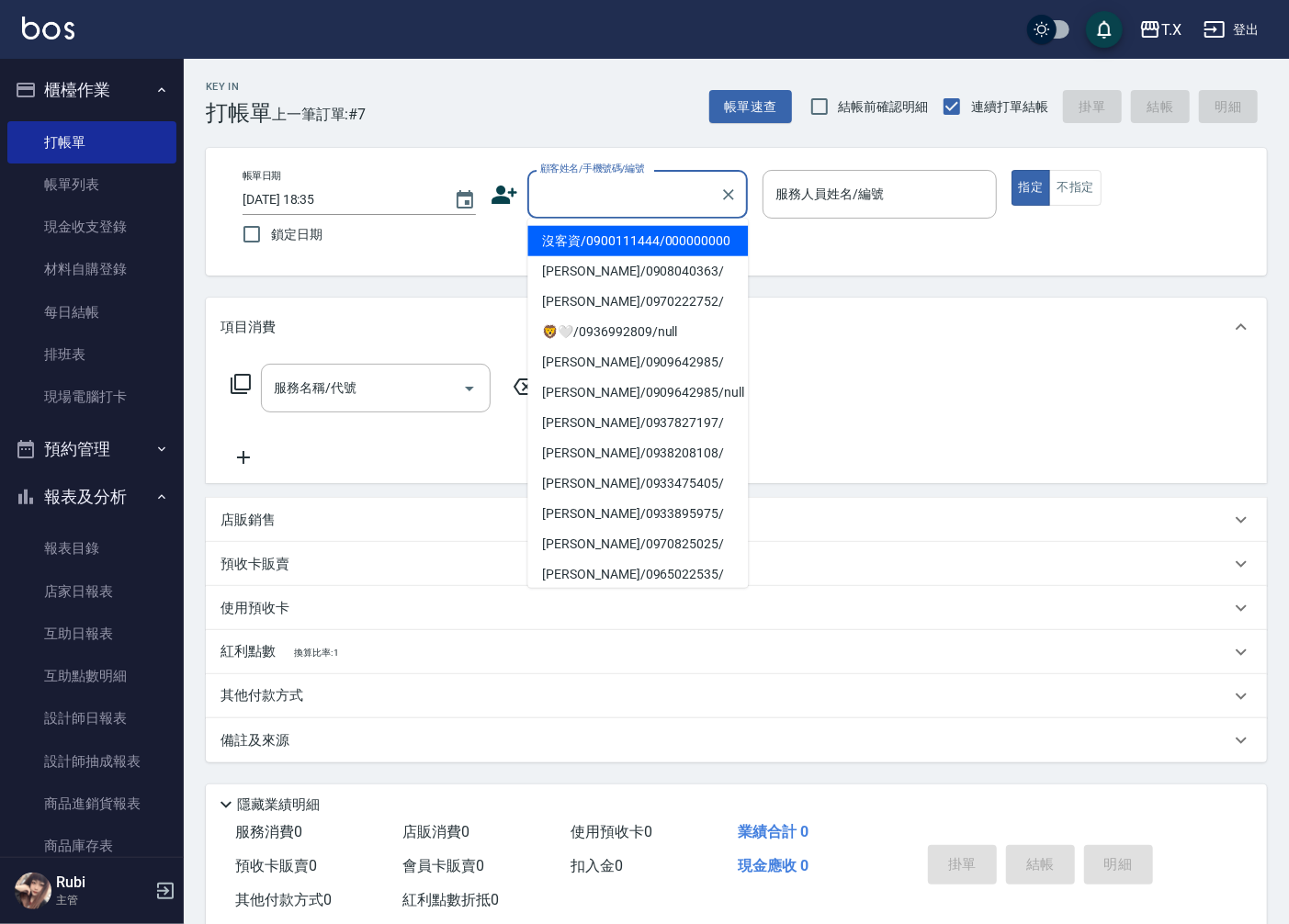
click at [646, 233] on li "沒客資/0900111444/000000000" at bounding box center [638, 241] width 220 height 31
type input "沒客資/0900111444/000000000"
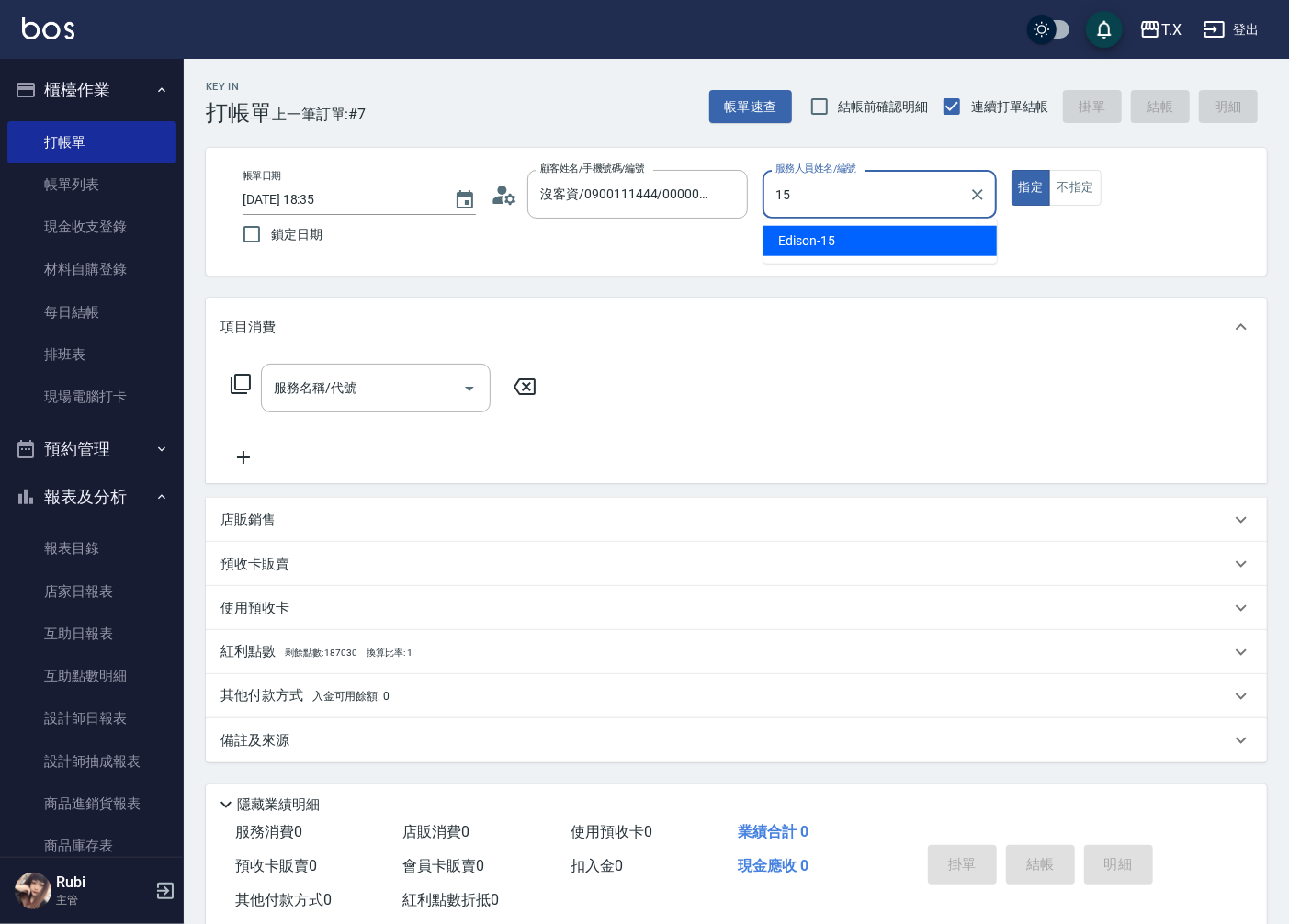
type input "Edison-15"
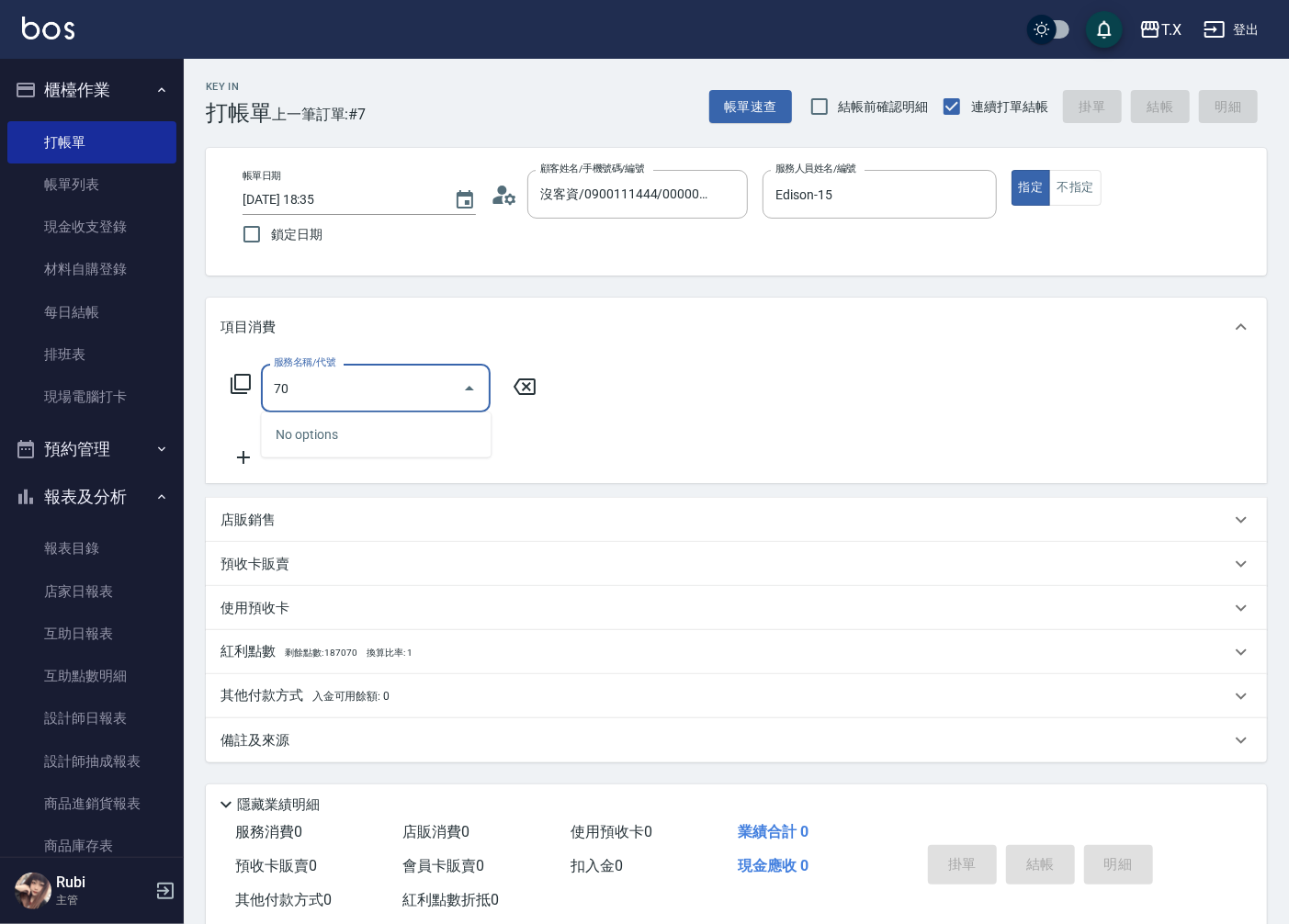
type input "704"
type input "500"
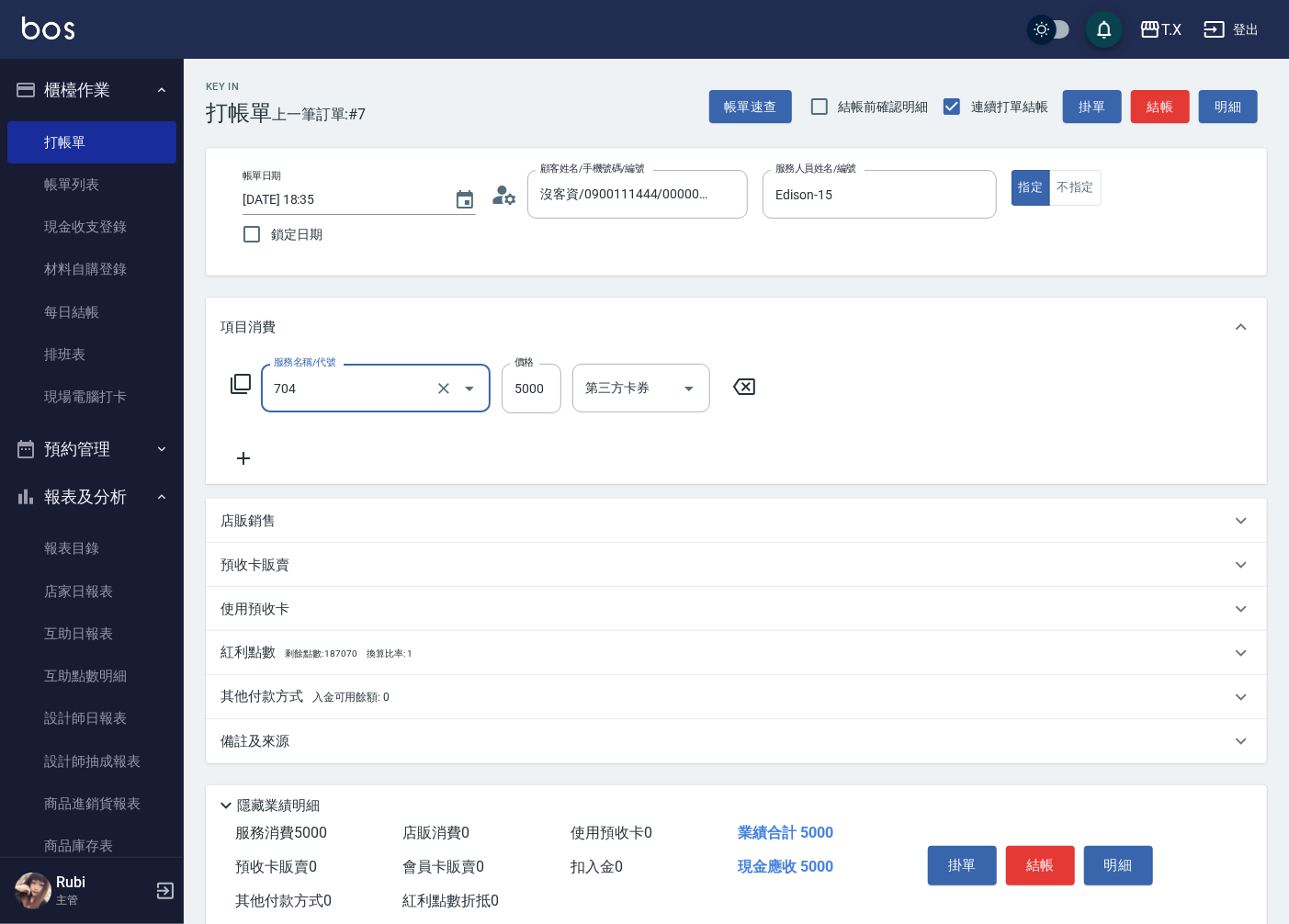
type input "新羽毛鉑金接髮調整(704)"
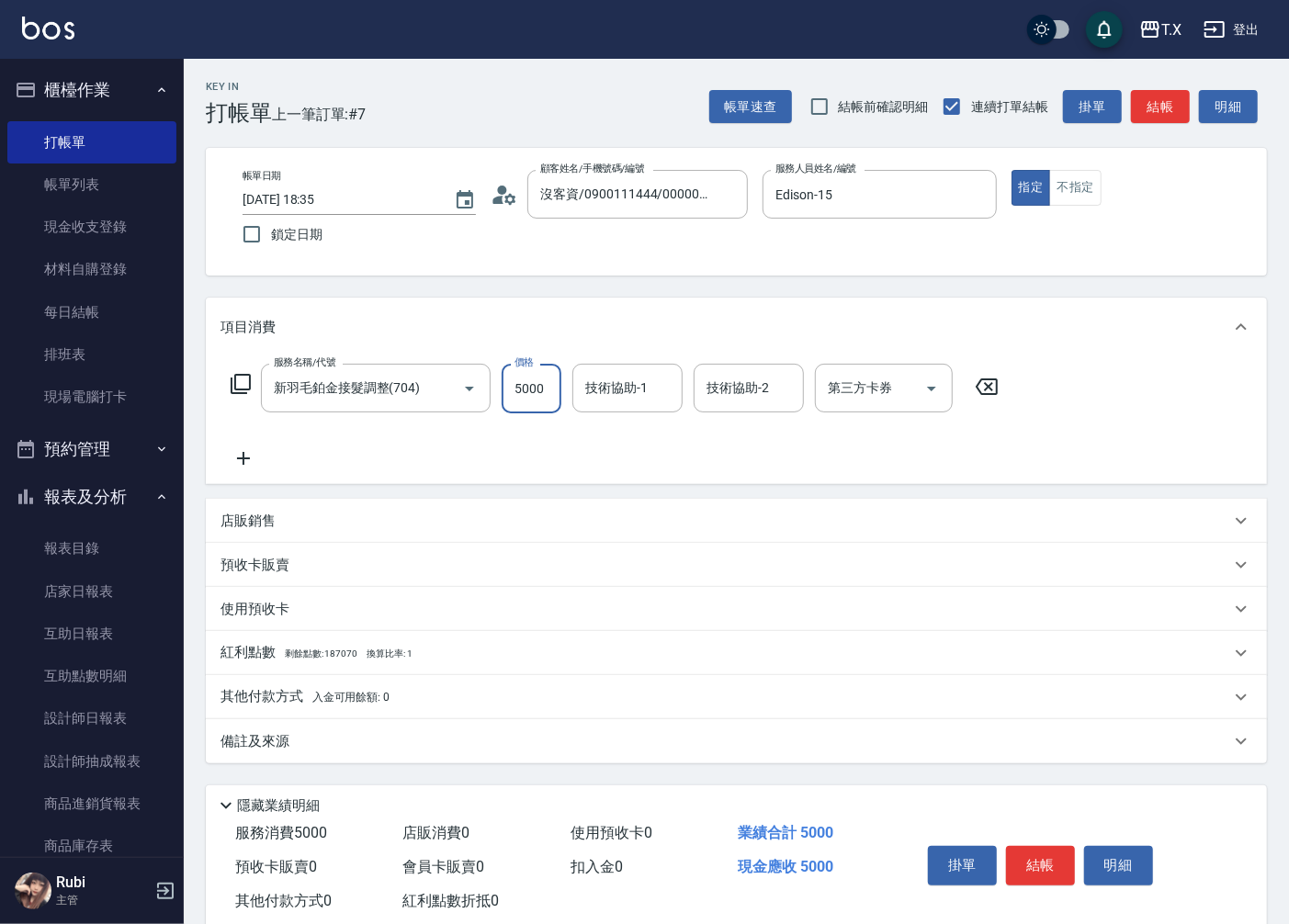
type input "0"
type input "400"
type input "40"
type input "4000"
type input "400"
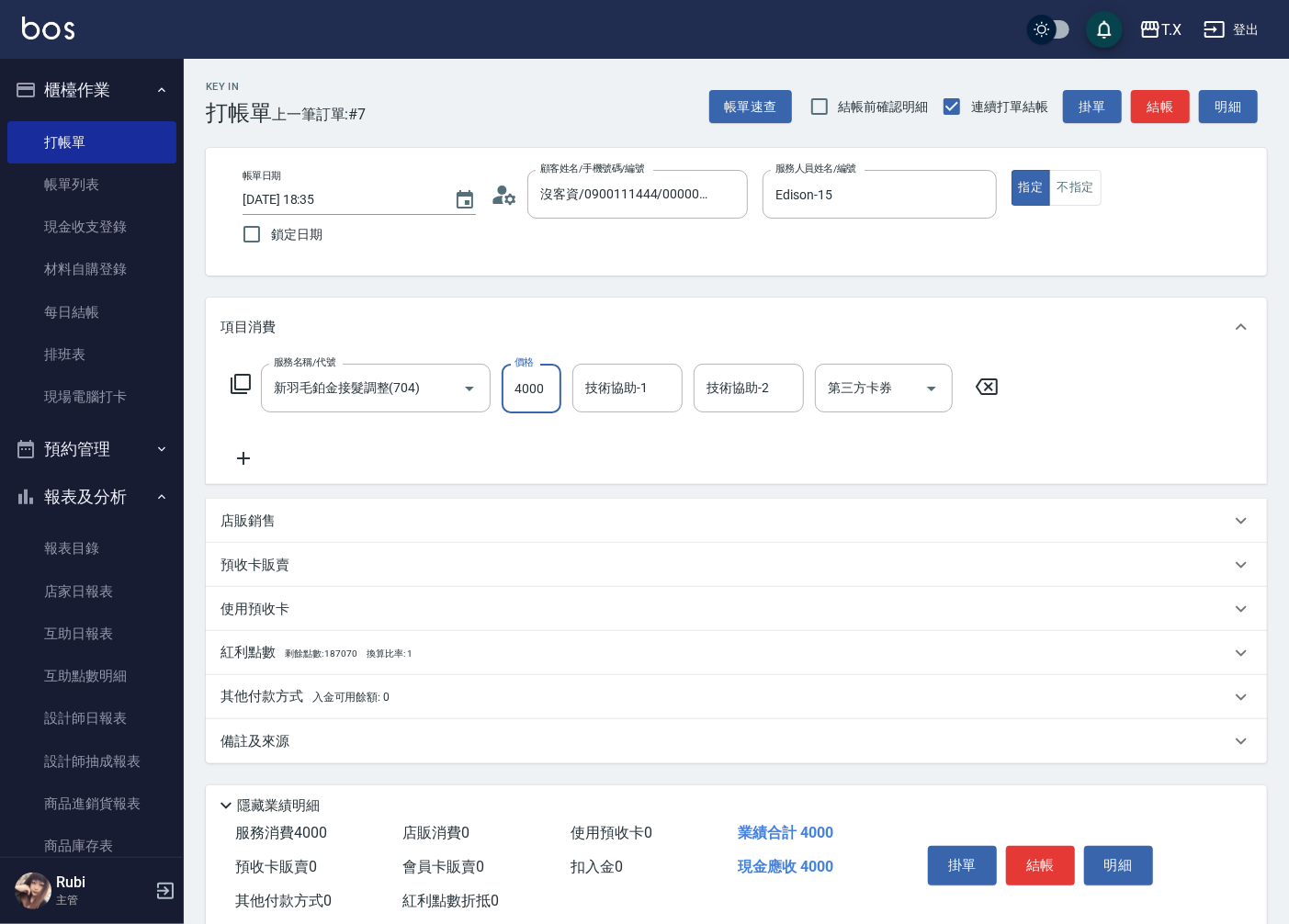
type input "4000"
type input "鯨魚-12"
click at [1158, 110] on button "結帳" at bounding box center [1160, 106] width 58 height 34
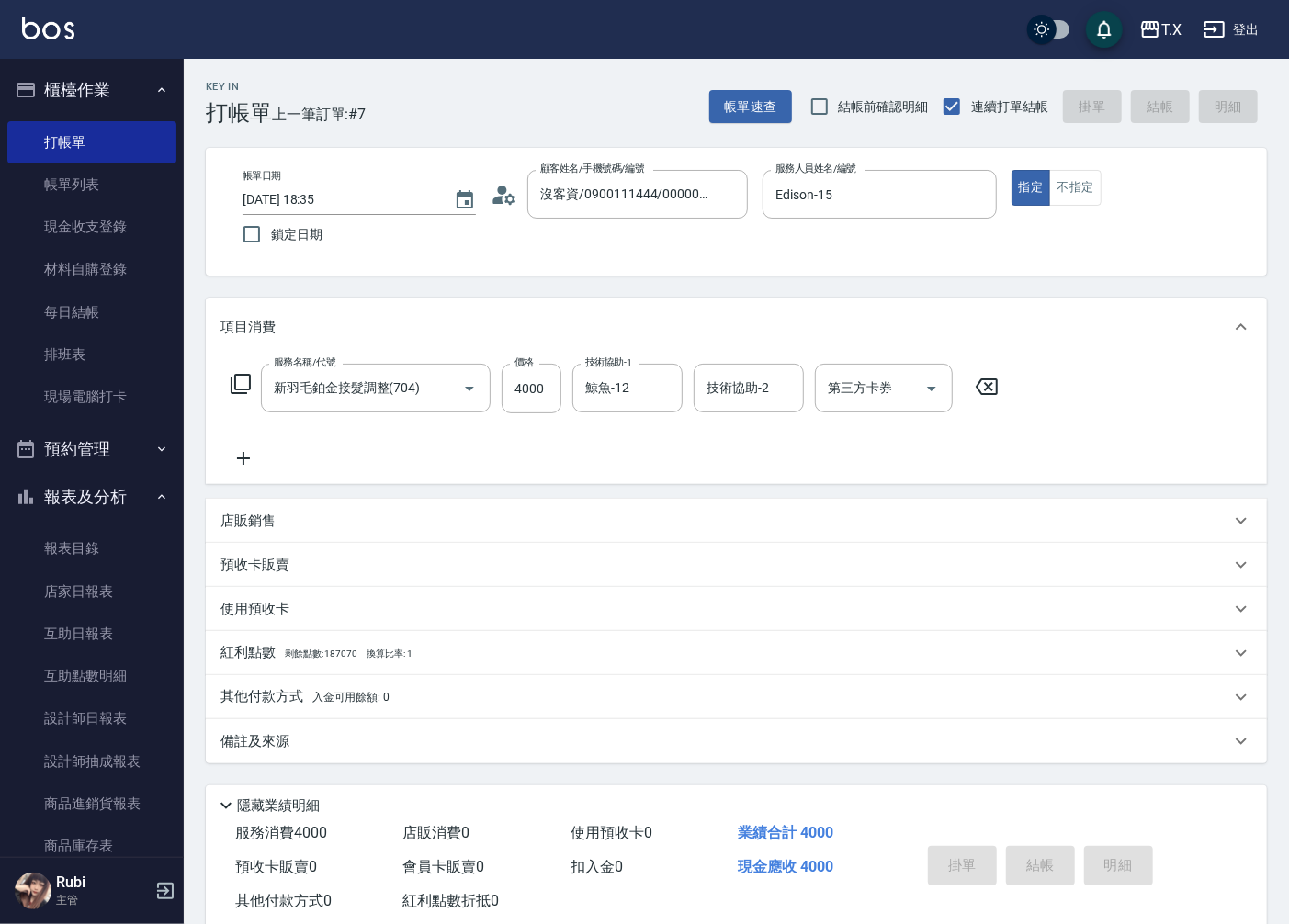
type input "0"
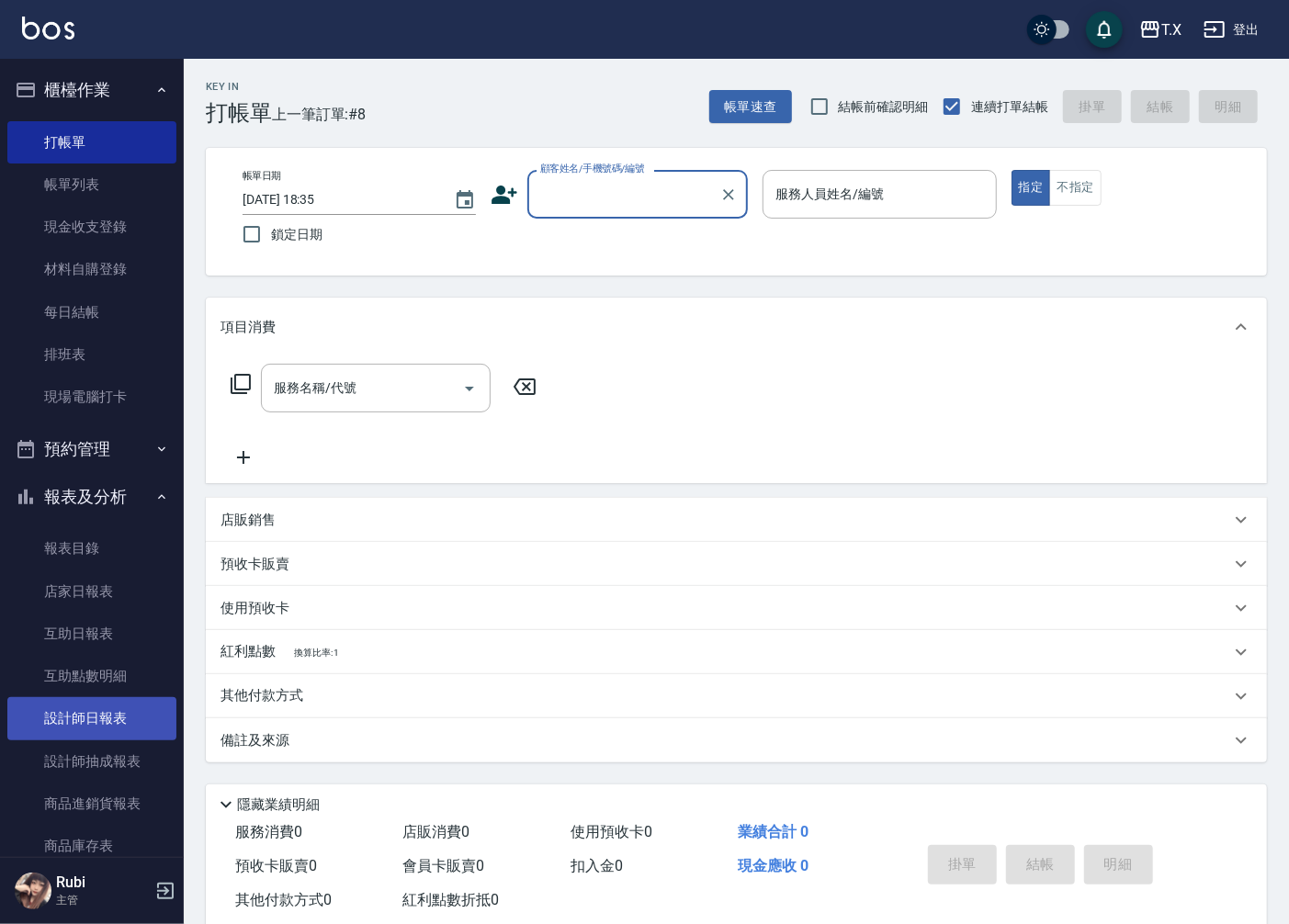
click at [116, 718] on link "設計師日報表" at bounding box center [92, 718] width 169 height 42
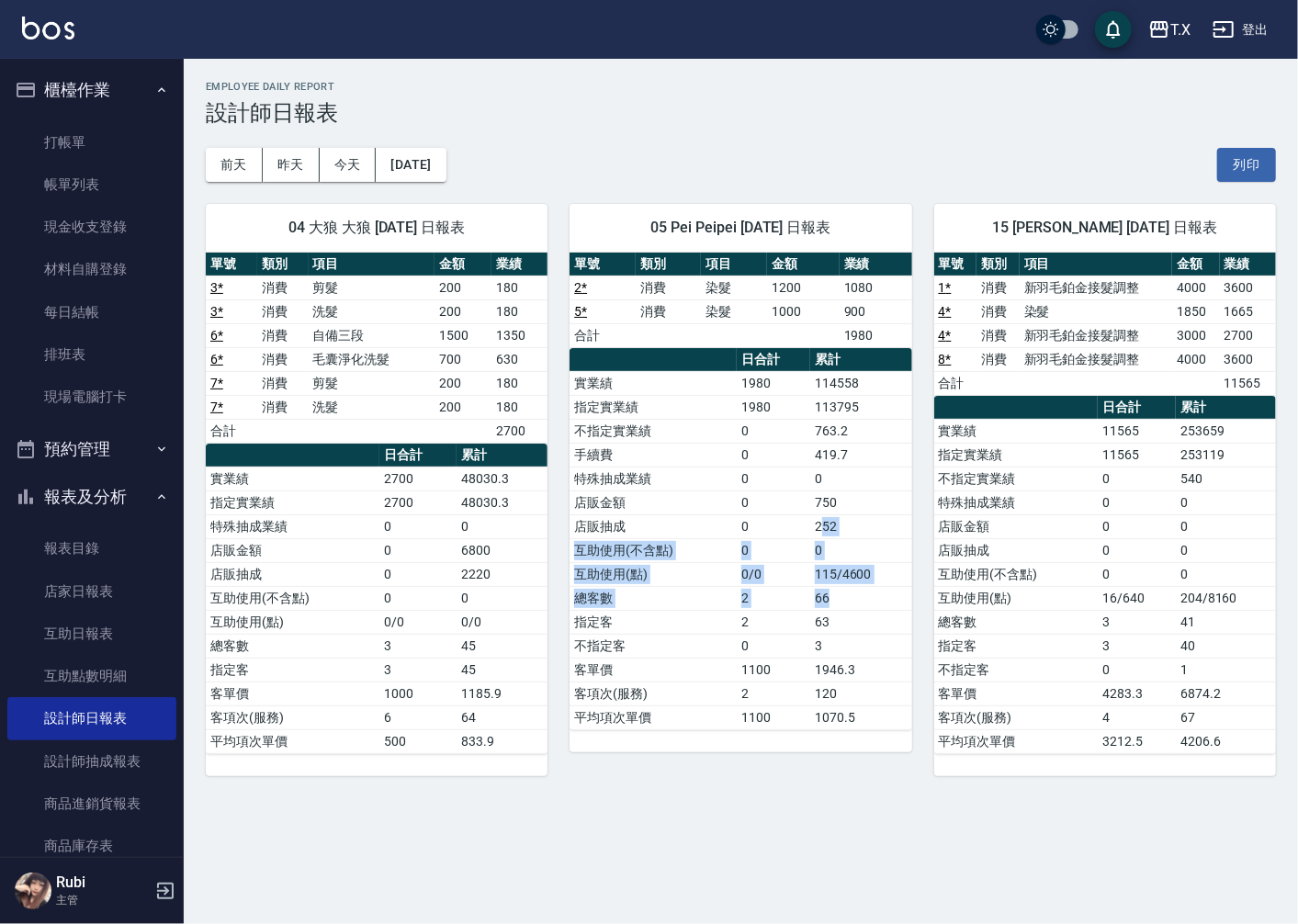
drag, startPoint x: 866, startPoint y: 595, endPoint x: 790, endPoint y: 471, distance: 145.4
click at [798, 484] on tbody "實業績 1980 114558 指定實業績 1980 113795 不指定實業績 0 763.2 手續費 0 419.7 特殊抽成業績 0 0 店販金額 0 …" at bounding box center [740, 551] width 342 height 358
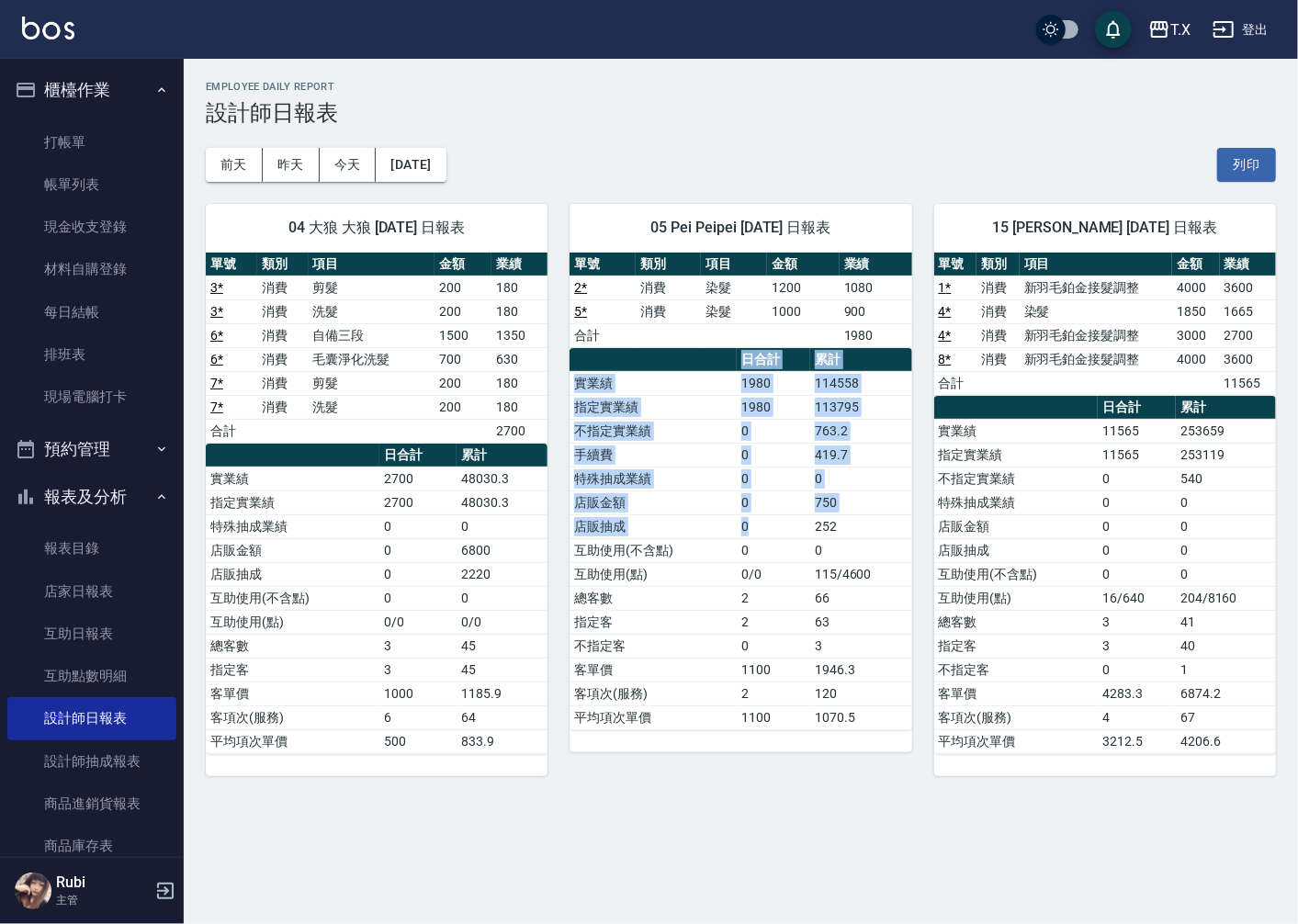
drag, startPoint x: 729, startPoint y: 399, endPoint x: 786, endPoint y: 564, distance: 174.6
click at [785, 561] on table "日合計 累計 實業績 1980 114558 指定實業績 1980 113795 不指定實業績 0 763.2 手續費 0 419.7 特殊抽成業績 0 0 …" at bounding box center [740, 539] width 342 height 382
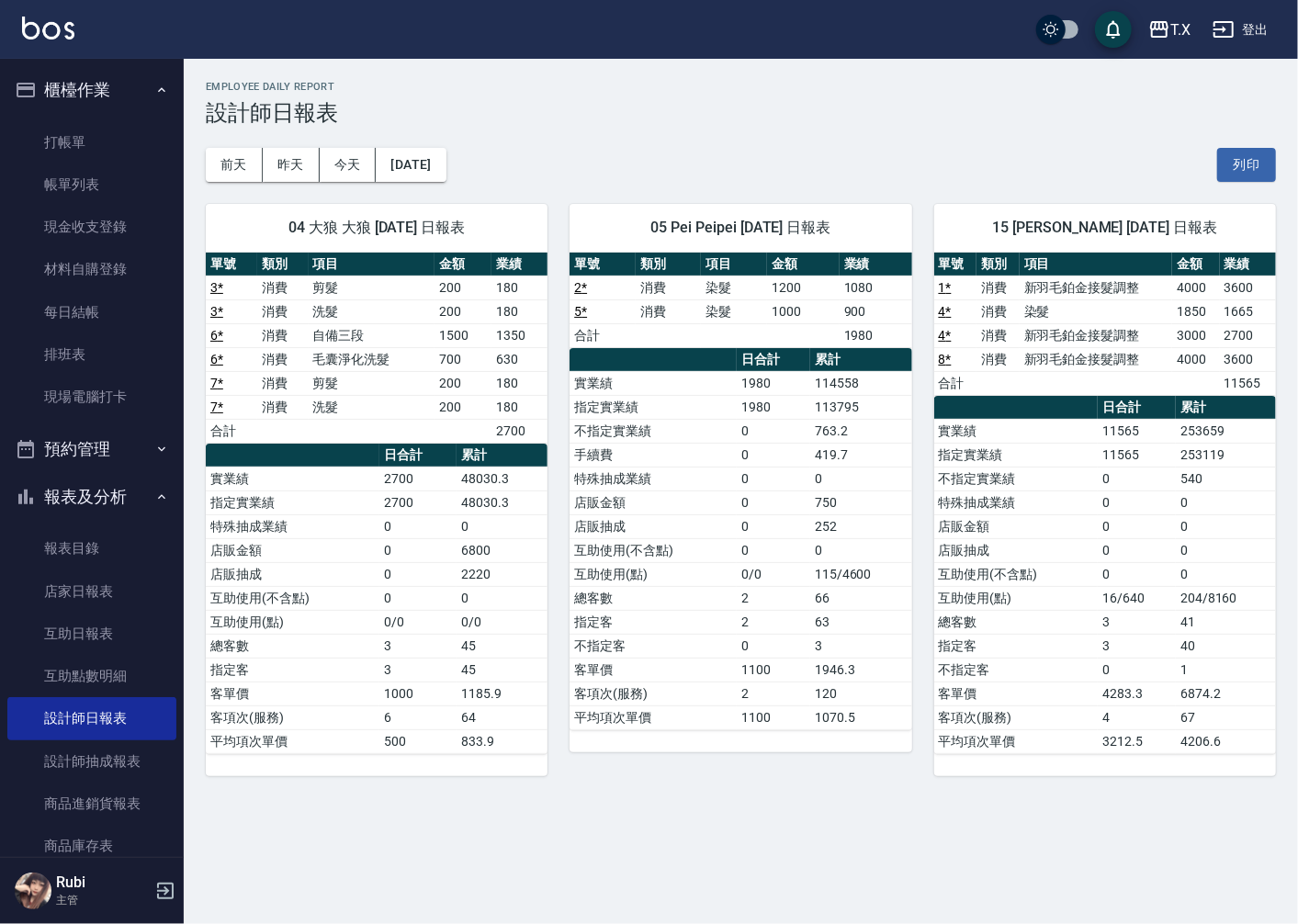
drag, startPoint x: 803, startPoint y: 640, endPoint x: 785, endPoint y: 596, distance: 47.5
click at [800, 625] on tbody "實業績 1980 114558 指定實業績 1980 113795 不指定實業績 0 763.2 手續費 0 419.7 特殊抽成業績 0 0 店販金額 0 …" at bounding box center [740, 551] width 342 height 358
drag, startPoint x: 783, startPoint y: 589, endPoint x: 748, endPoint y: 506, distance: 90.1
click at [770, 549] on tbody "實業績 1980 114558 指定實業績 1980 113795 不指定實業績 0 763.2 手續費 0 419.7 特殊抽成業績 0 0 店販金額 0 …" at bounding box center [740, 551] width 342 height 358
drag, startPoint x: 727, startPoint y: 461, endPoint x: 820, endPoint y: 624, distance: 187.7
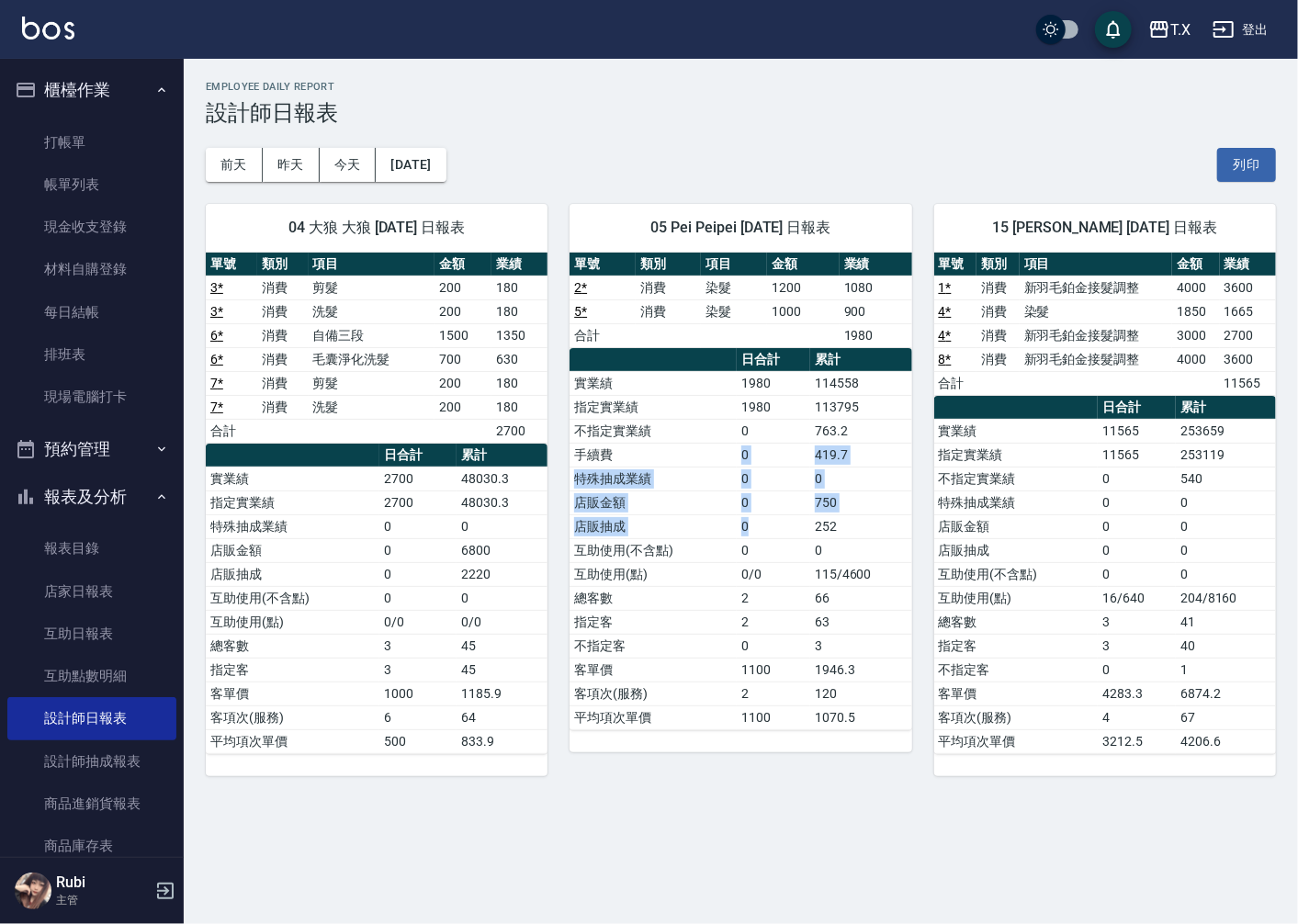
click at [800, 594] on tbody "實業績 1980 114558 指定實業績 1980 113795 不指定實業績 0 763.2 手續費 0 419.7 特殊抽成業績 0 0 店販金額 0 …" at bounding box center [740, 551] width 342 height 358
click at [824, 631] on td "63" at bounding box center [861, 621] width 102 height 24
drag, startPoint x: 1154, startPoint y: 642, endPoint x: 1100, endPoint y: 536, distance: 119.0
click at [1137, 591] on tbody "實業績 11565 253659 指定實業績 11565 253119 不指定實業績 0 540 特殊抽成業績 0 0 店販金額 0 0 店販抽成 0 0 互…" at bounding box center [1105, 585] width 342 height 334
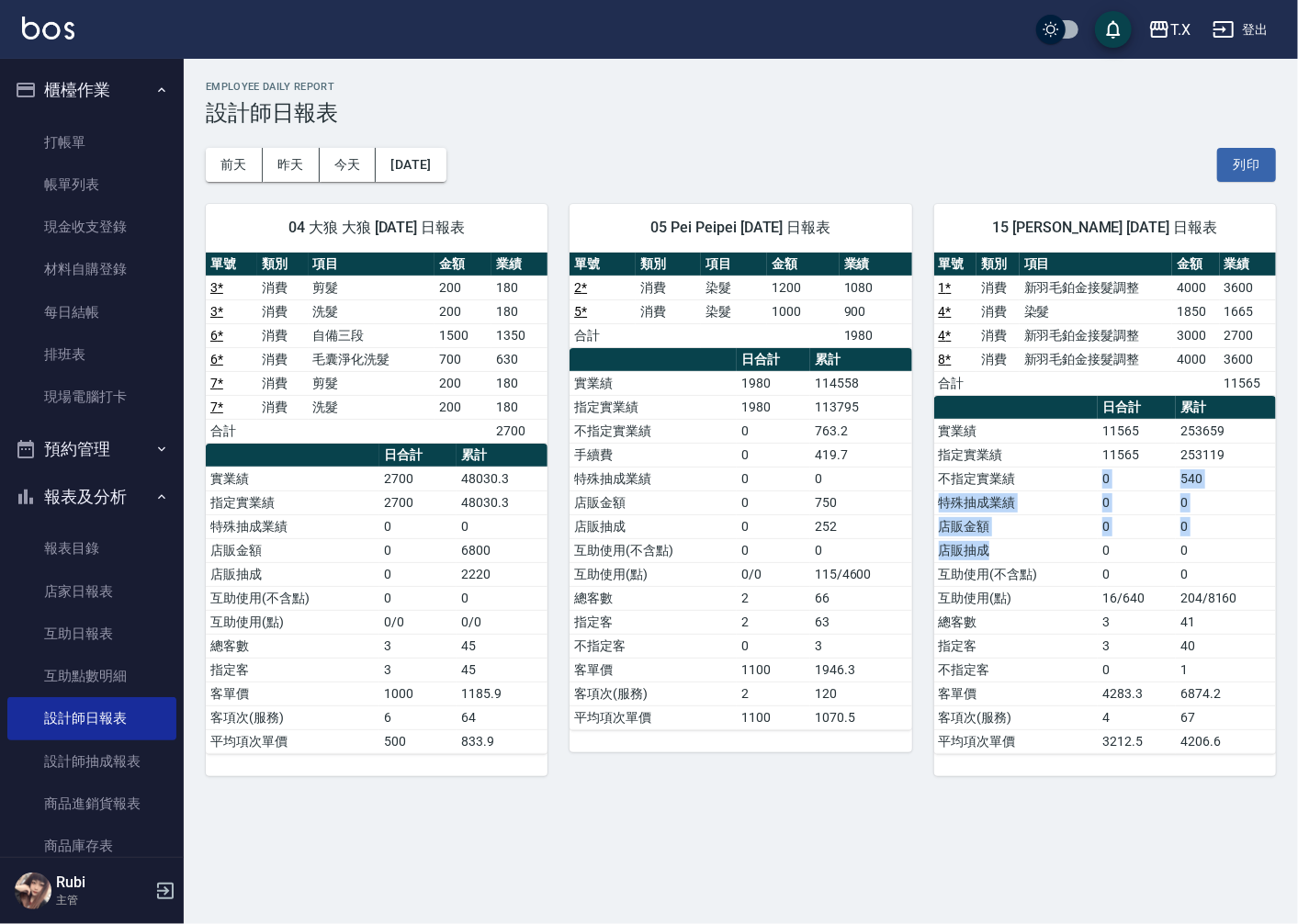
drag, startPoint x: 1067, startPoint y: 484, endPoint x: 1121, endPoint y: 604, distance: 131.6
click at [1108, 573] on tbody "實業績 11565 253659 指定實業績 11565 253119 不指定實業績 0 540 特殊抽成業績 0 0 店販金額 0 0 店販抽成 0 0 互…" at bounding box center [1105, 585] width 342 height 334
click at [1121, 606] on td "16/640" at bounding box center [1137, 597] width 79 height 24
drag, startPoint x: 1108, startPoint y: 598, endPoint x: 1082, endPoint y: 502, distance: 99.5
click at [1096, 552] on tbody "實業績 11565 253659 指定實業績 11565 253119 不指定實業績 0 540 特殊抽成業績 0 0 店販金額 0 0 店販抽成 0 0 互…" at bounding box center [1105, 585] width 342 height 334
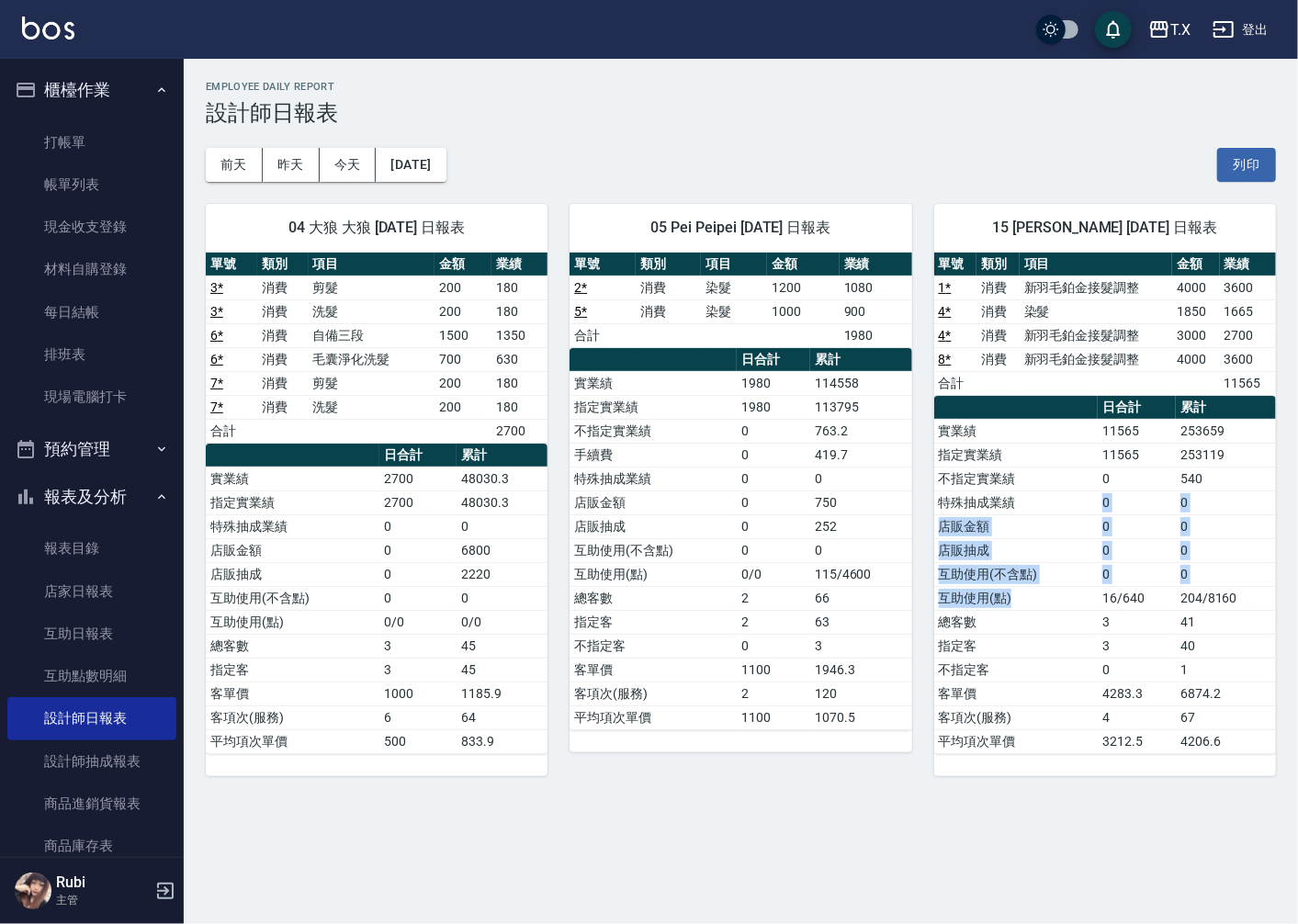
drag, startPoint x: 1082, startPoint y: 502, endPoint x: 1105, endPoint y: 637, distance: 136.9
click at [1104, 635] on tbody "實業績 11565 253659 指定實業績 11565 253119 不指定實業績 0 540 特殊抽成業績 0 0 店販金額 0 0 店販抽成 0 0 互…" at bounding box center [1105, 585] width 342 height 334
click at [1108, 625] on td "3" at bounding box center [1137, 621] width 79 height 24
